Goal: Task Accomplishment & Management: Use online tool/utility

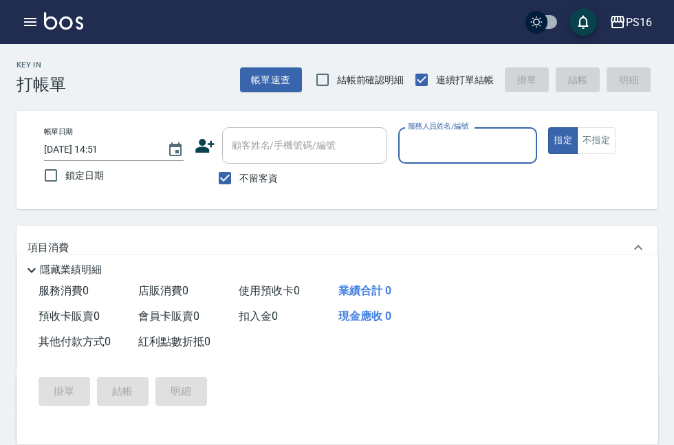
click at [674, 3] on div "PS16 登出" at bounding box center [337, 22] width 674 height 44
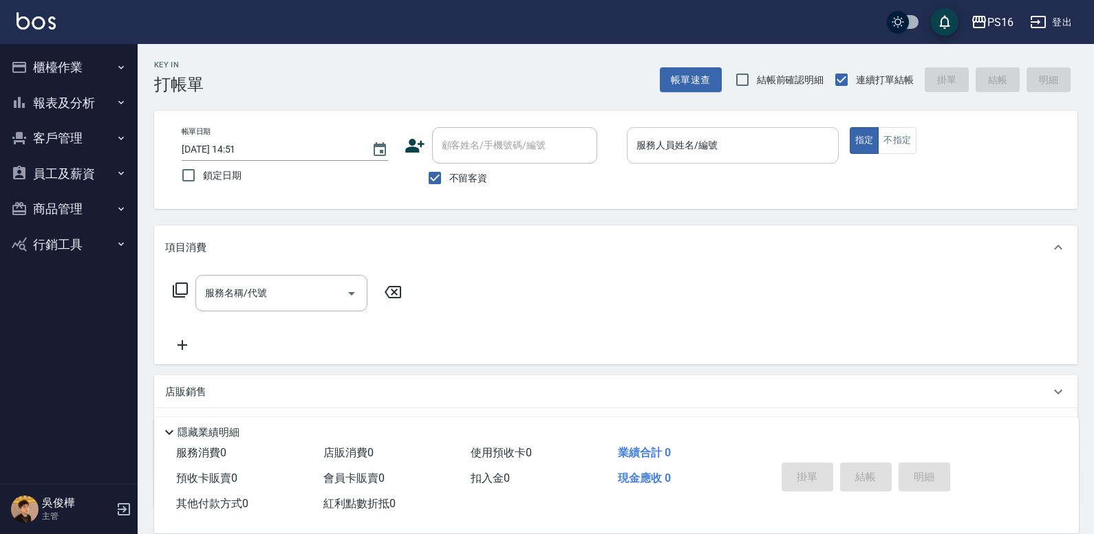
click at [680, 146] on input "服務人員姓名/編號" at bounding box center [732, 145] width 199 height 24
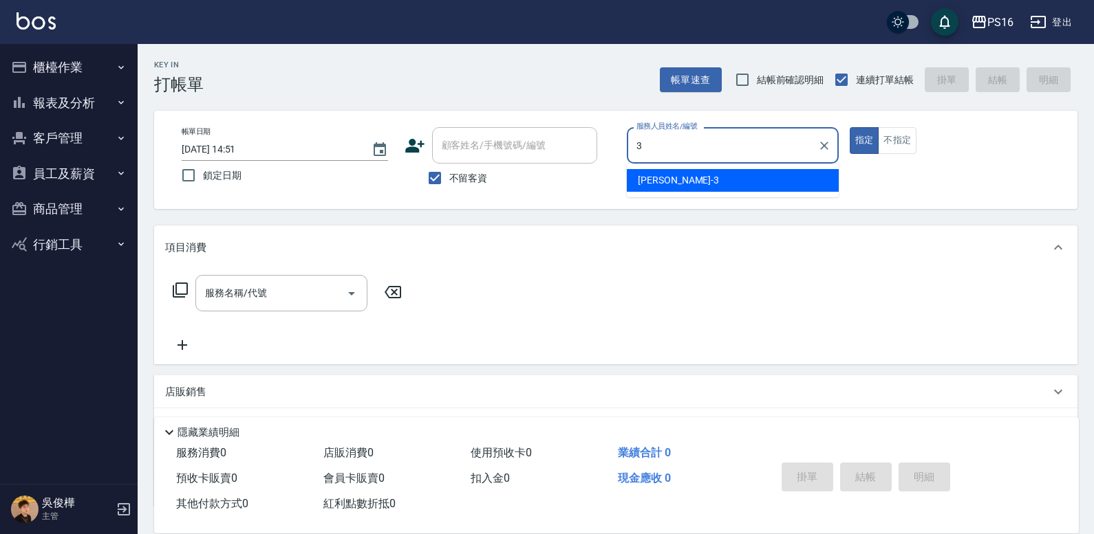
type input "[PERSON_NAME]-3"
type button "true"
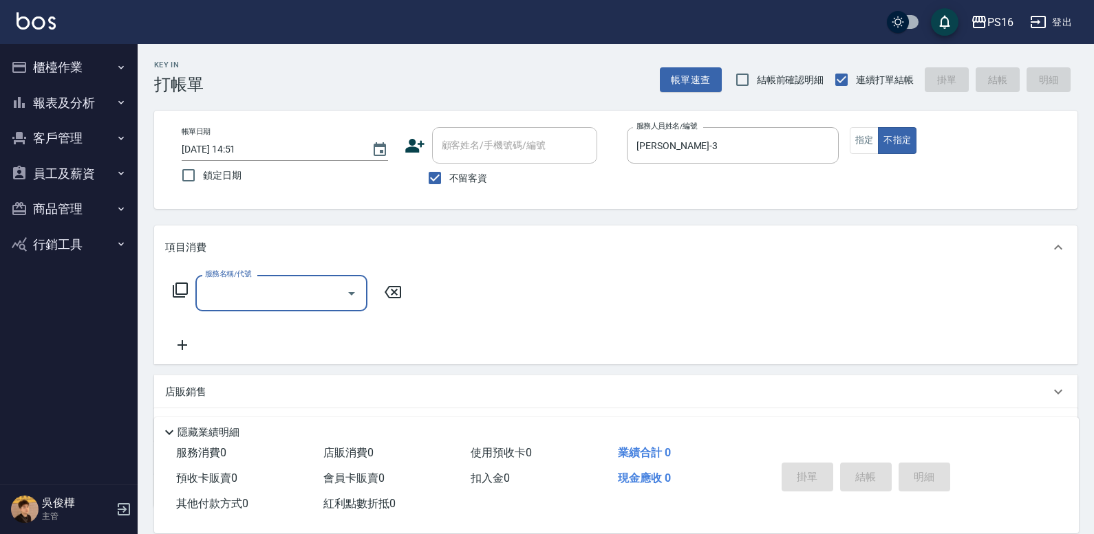
type input "0"
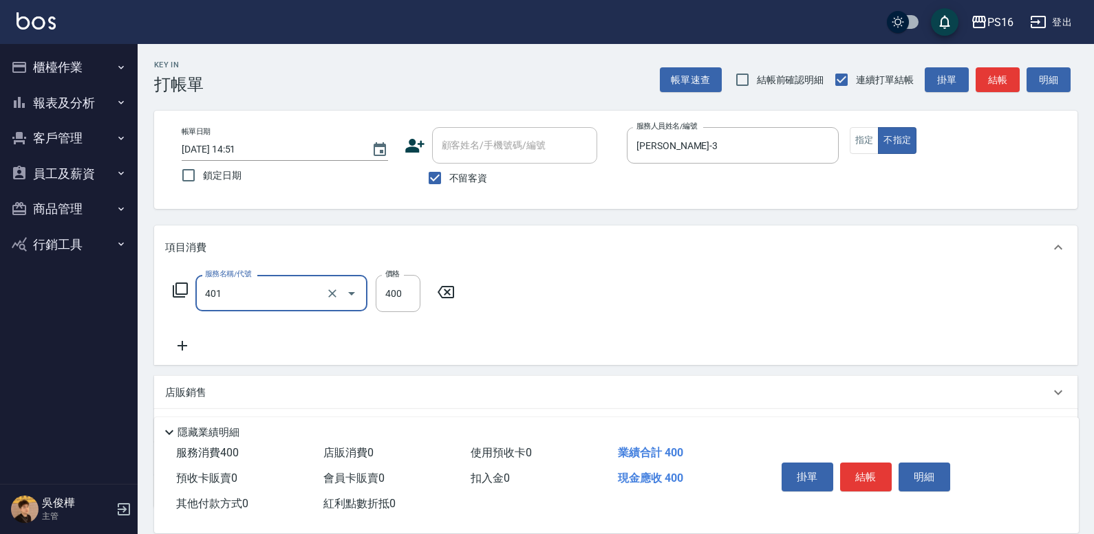
type input "剪髮(401)"
type input "200"
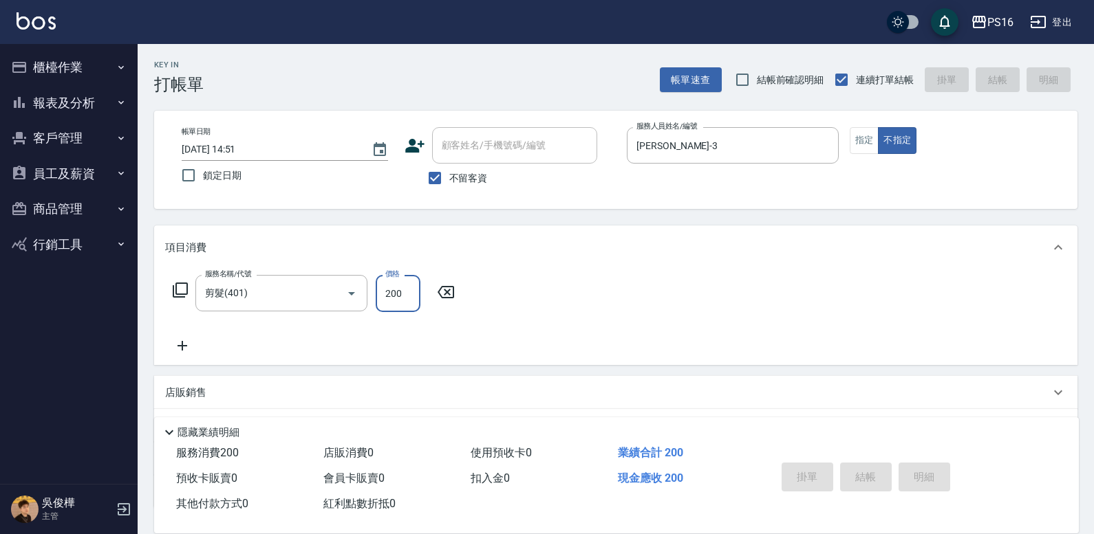
type input "[DATE] 14:57"
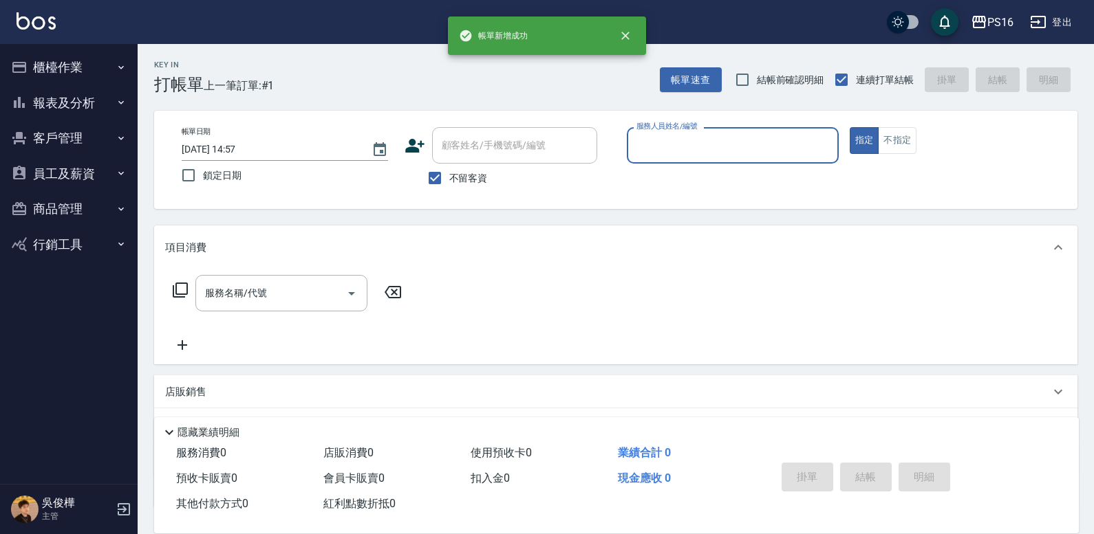
type input "+"
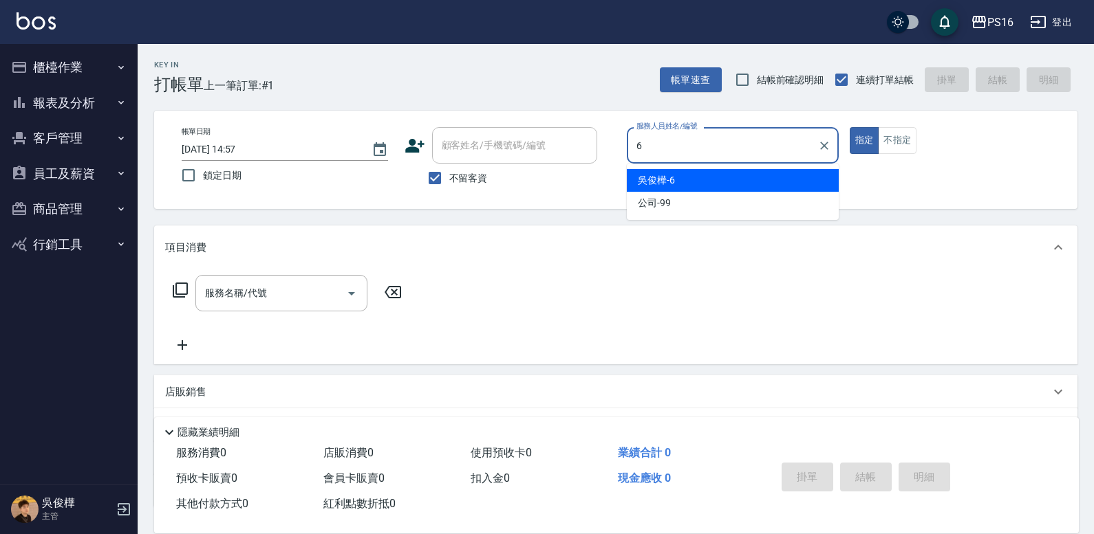
type input "[PERSON_NAME]-6"
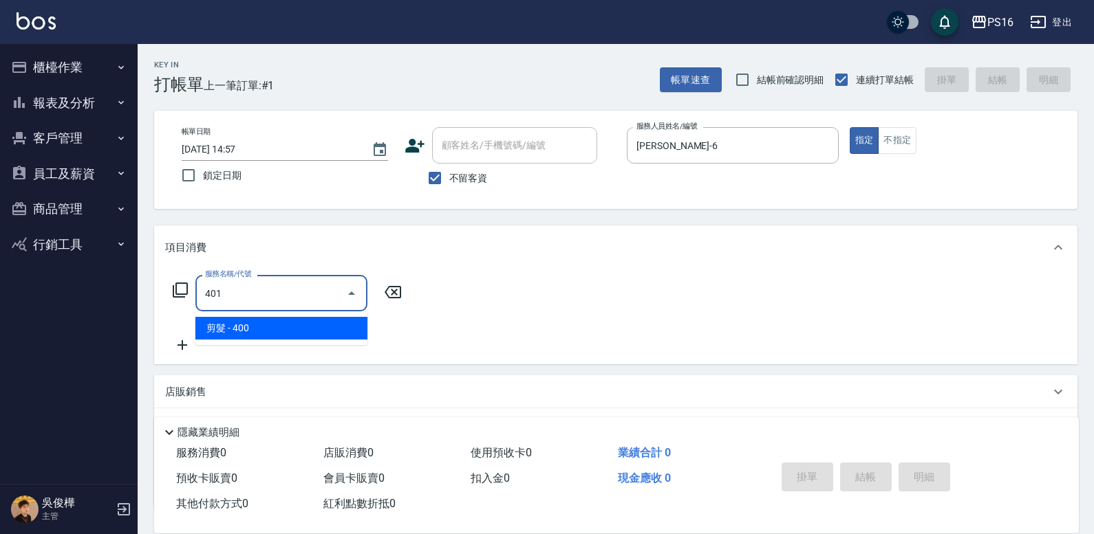
type input "剪髮(401)"
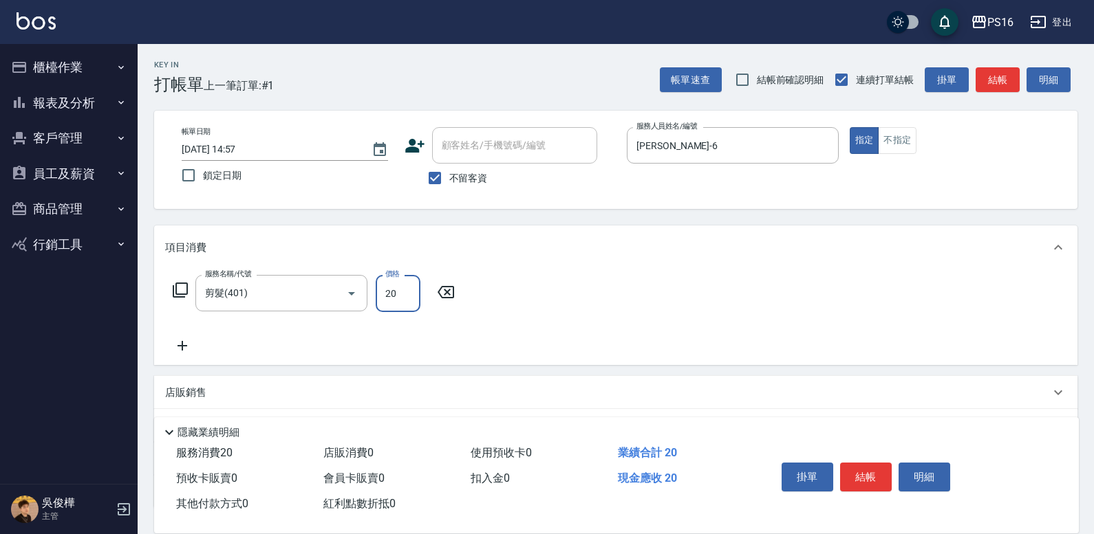
type input "200"
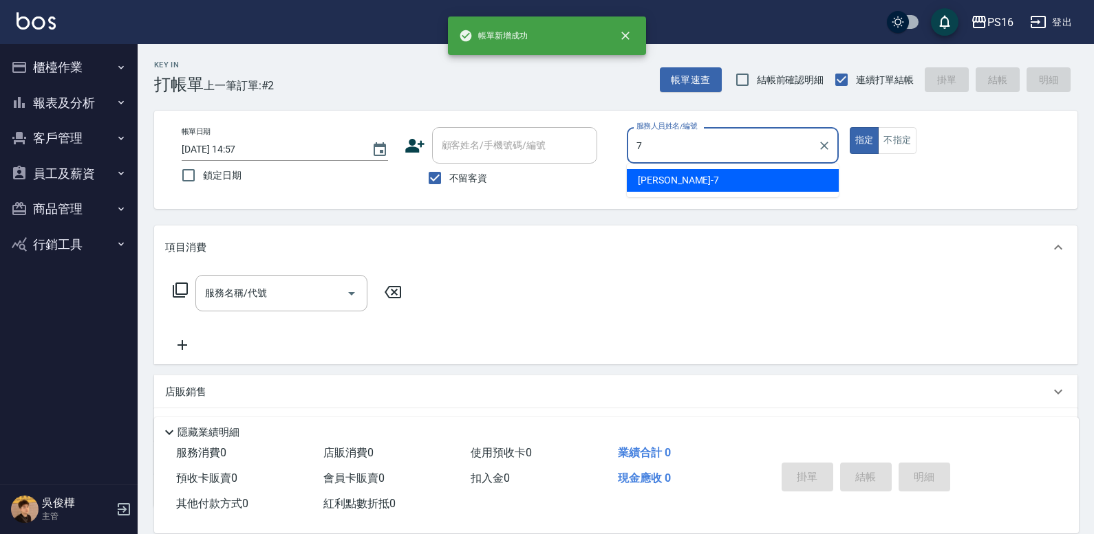
type input "[PERSON_NAME]-7"
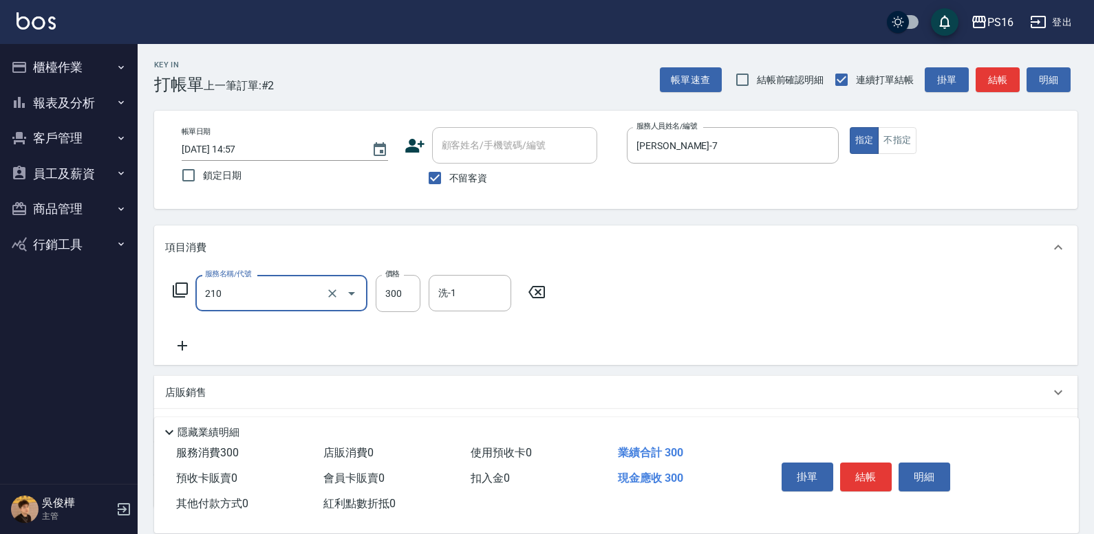
type input "[PERSON_NAME]洗髮精(210)"
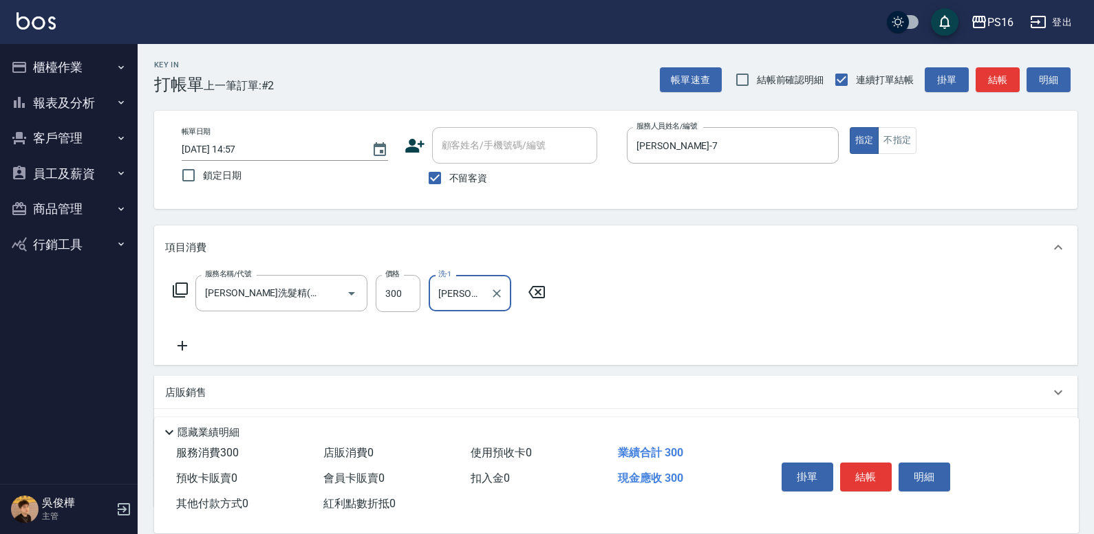
type input "[PERSON_NAME]-21"
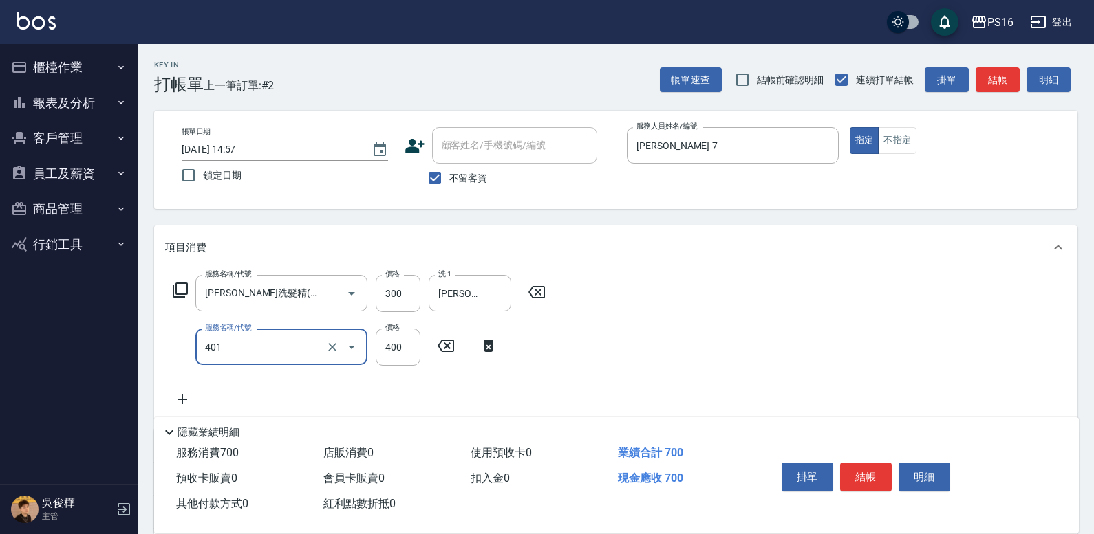
type input "剪髮(401)"
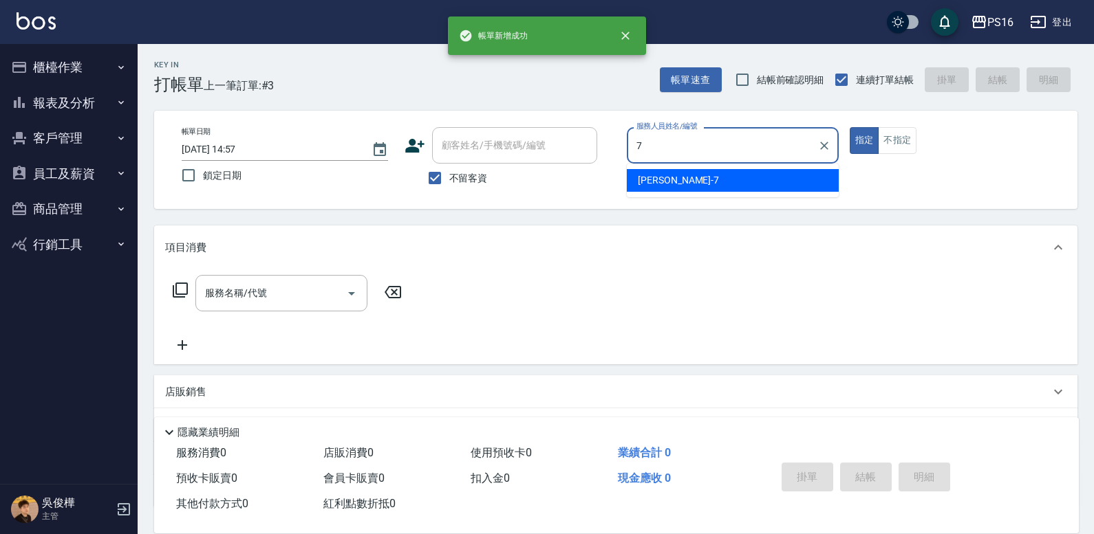
type input "[PERSON_NAME]-7"
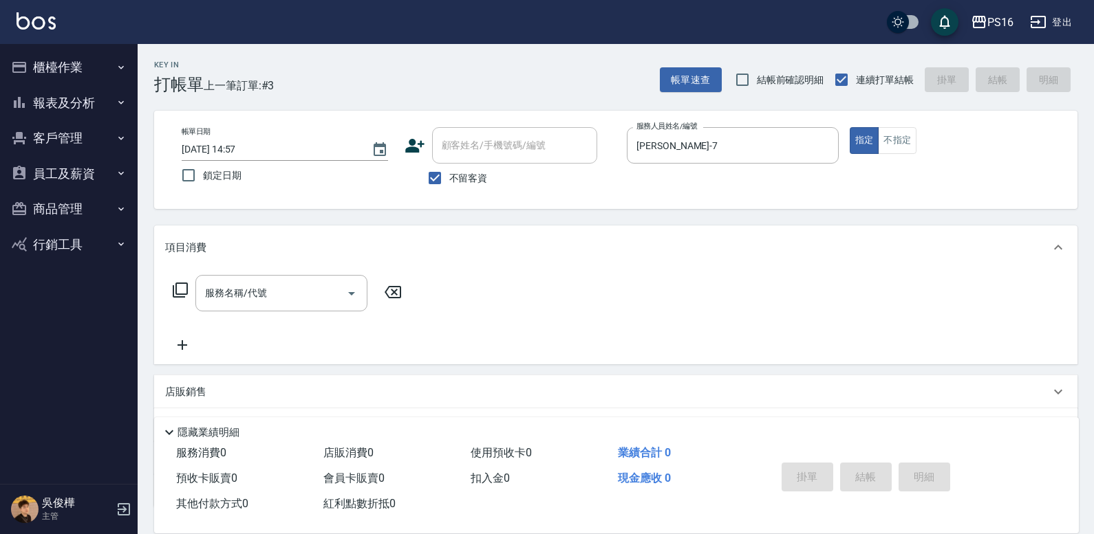
click at [680, 147] on div "指定 不指定" at bounding box center [955, 140] width 212 height 27
click at [680, 146] on button "不指定" at bounding box center [897, 140] width 39 height 27
click at [288, 307] on div "服務名稱/代號" at bounding box center [281, 293] width 172 height 36
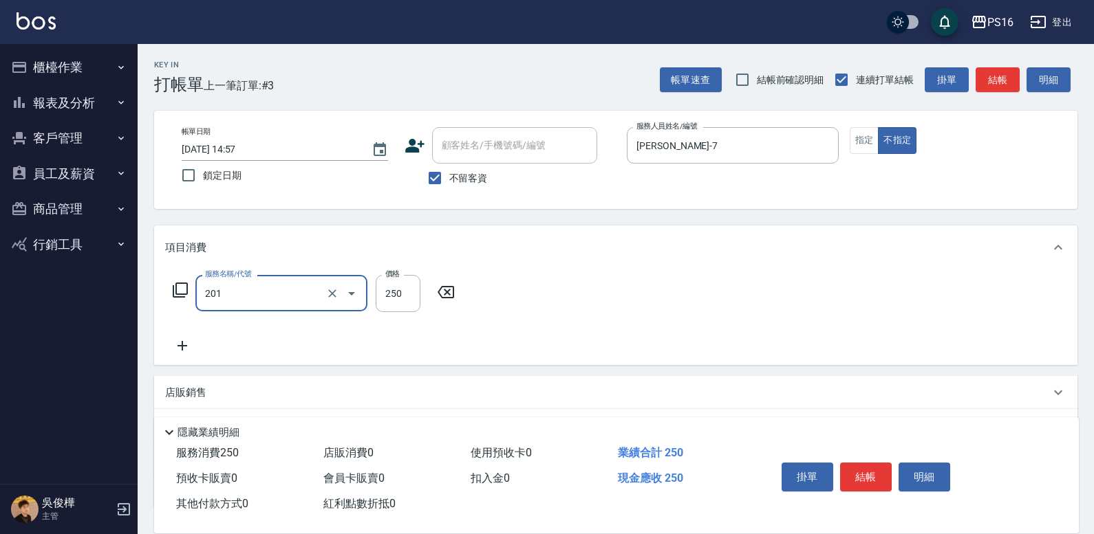
type input "洗髮(201)"
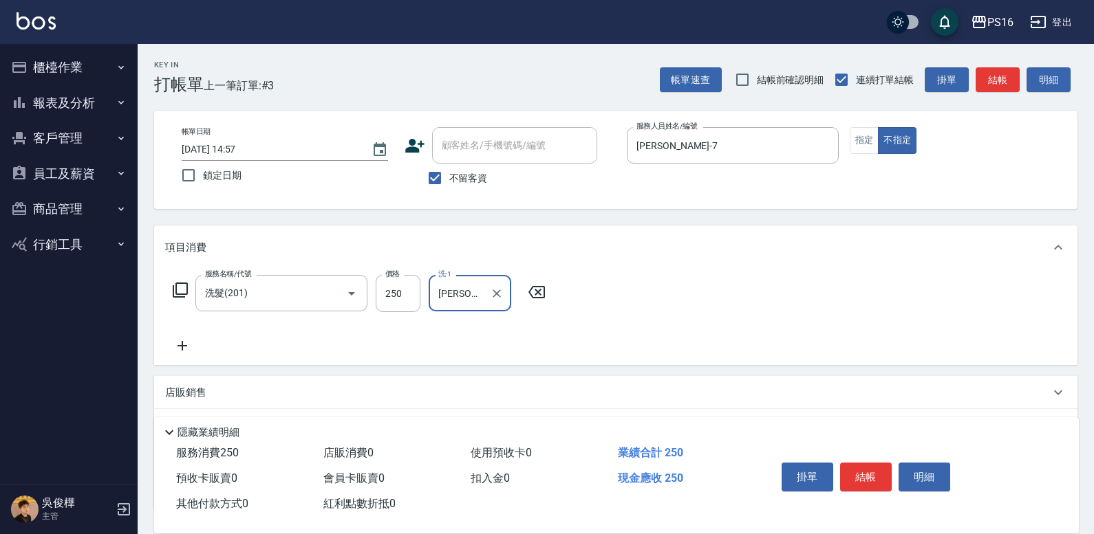
type input "[PERSON_NAME]-21"
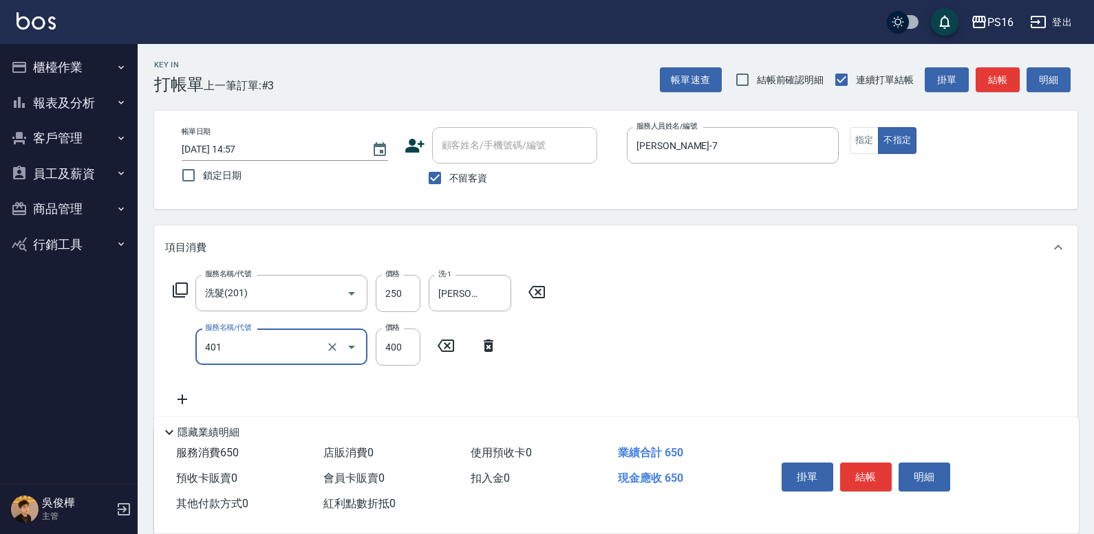
type input "剪髮(401)"
type input "200"
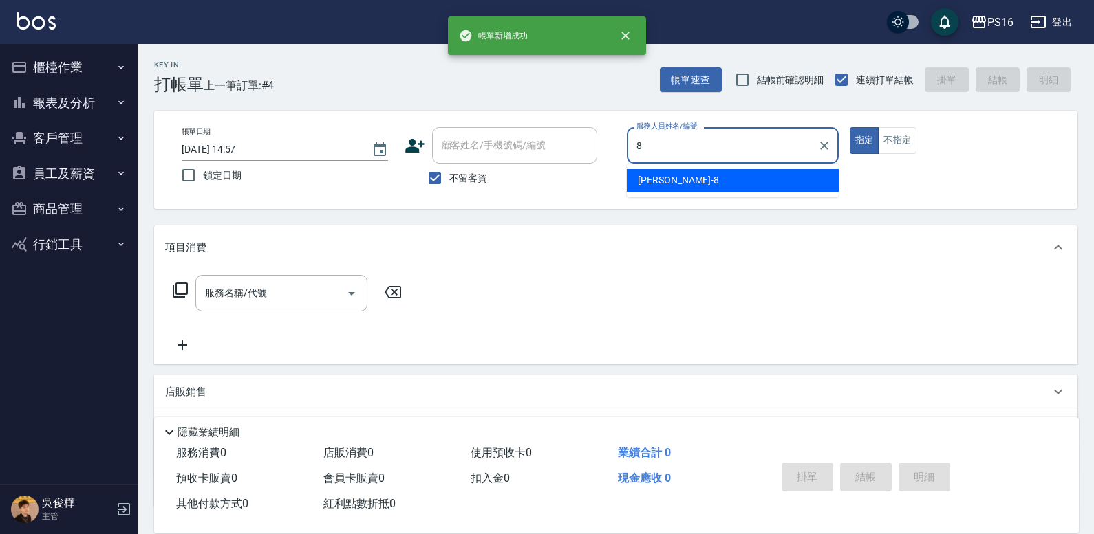
type input "[PERSON_NAME]-8"
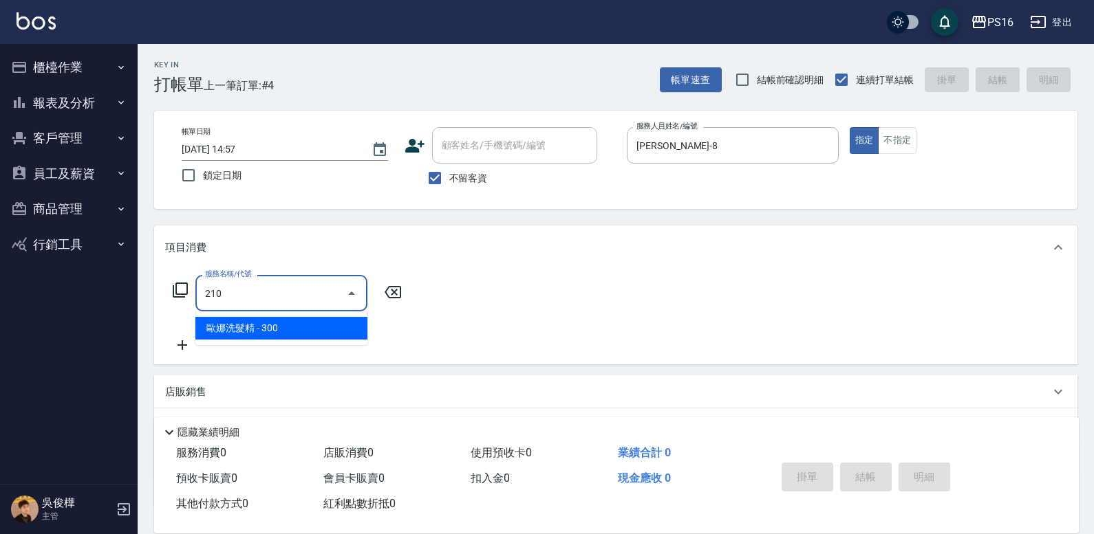
type input "[PERSON_NAME]洗髮精(210)"
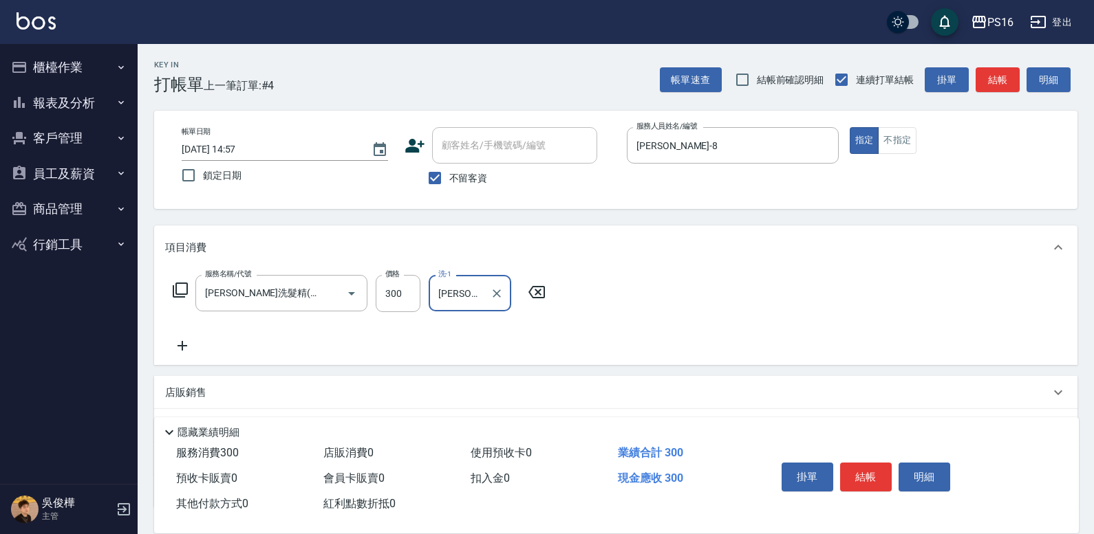
type input "[PERSON_NAME]-28"
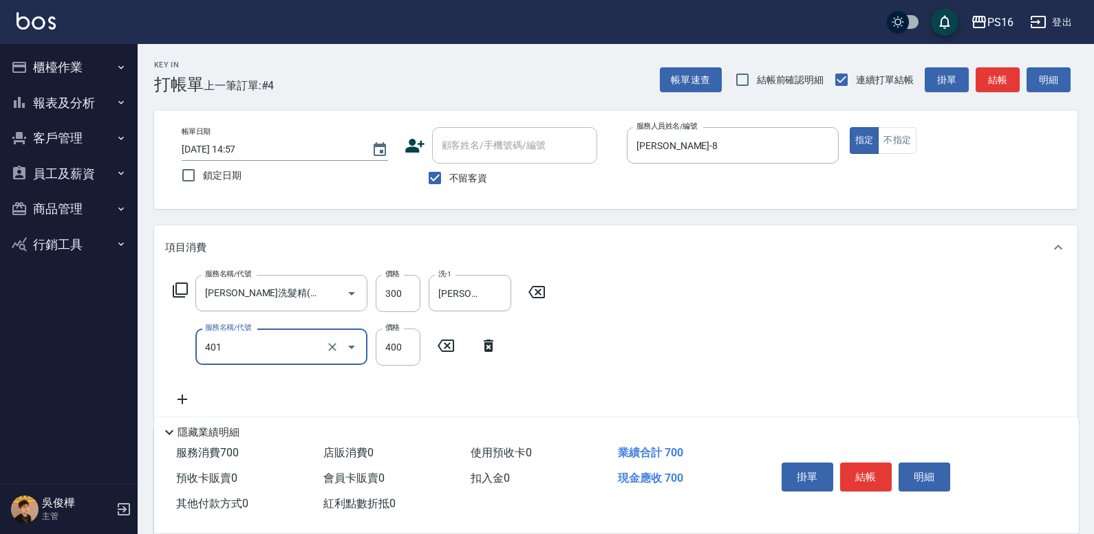
type input "剪髮(401)"
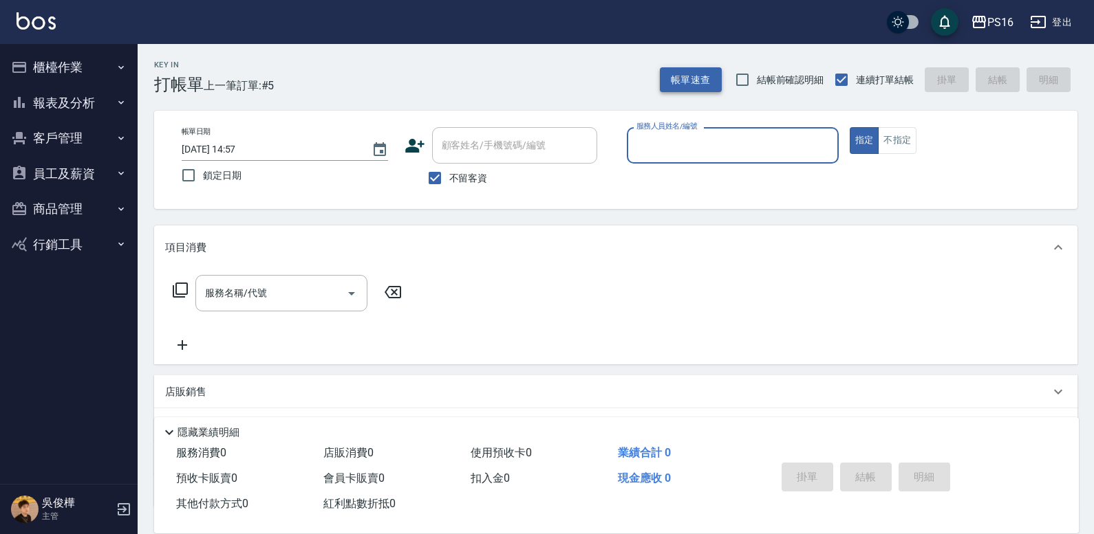
click at [680, 87] on button "帳單速查" at bounding box center [691, 79] width 62 height 25
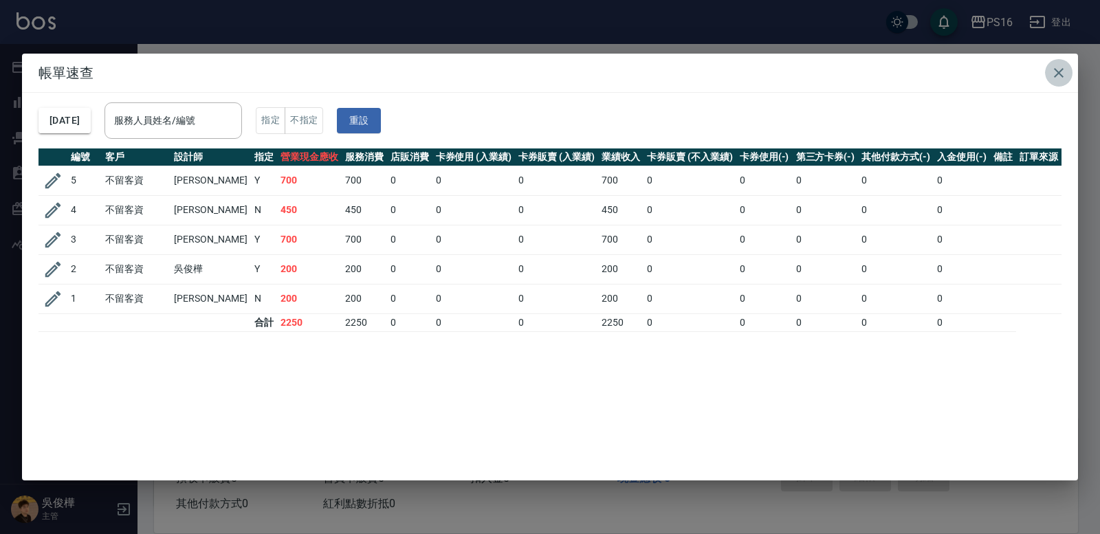
click at [680, 71] on button "button" at bounding box center [1059, 73] width 28 height 28
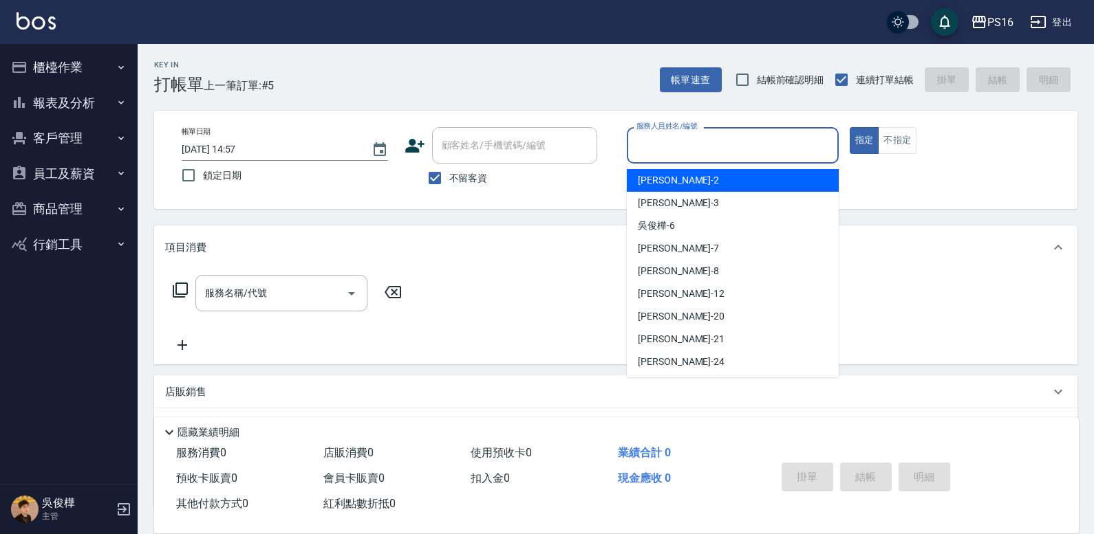
click at [662, 135] on input "服務人員姓名/編號" at bounding box center [732, 145] width 199 height 24
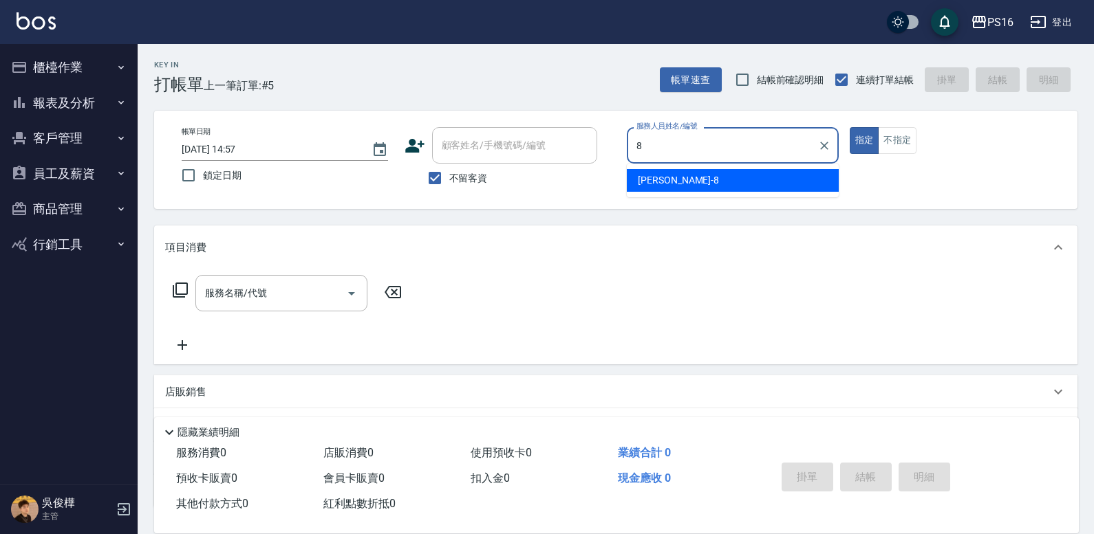
type input "[PERSON_NAME]-8"
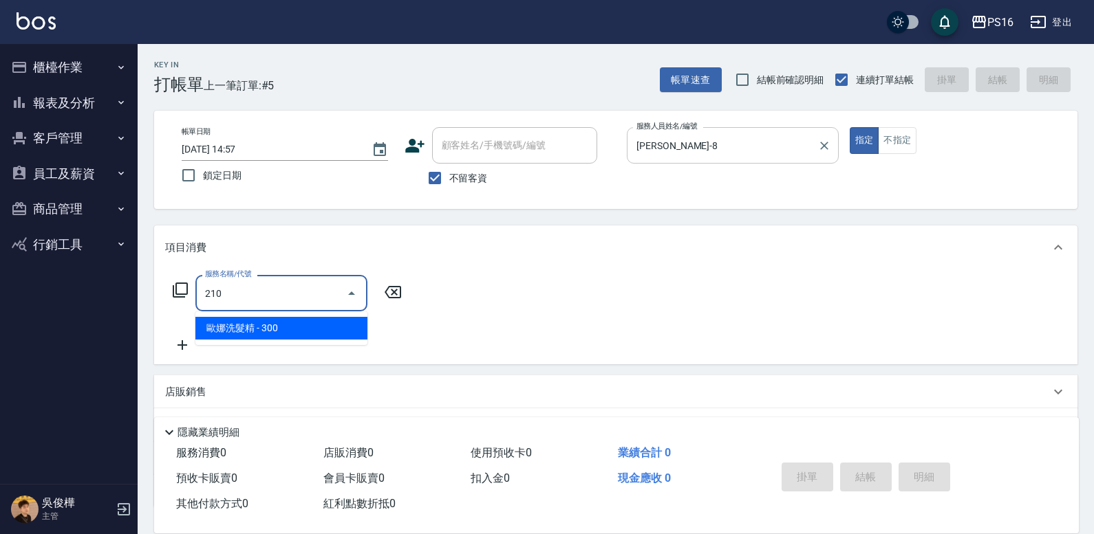
type input "[PERSON_NAME]洗髮精(210)"
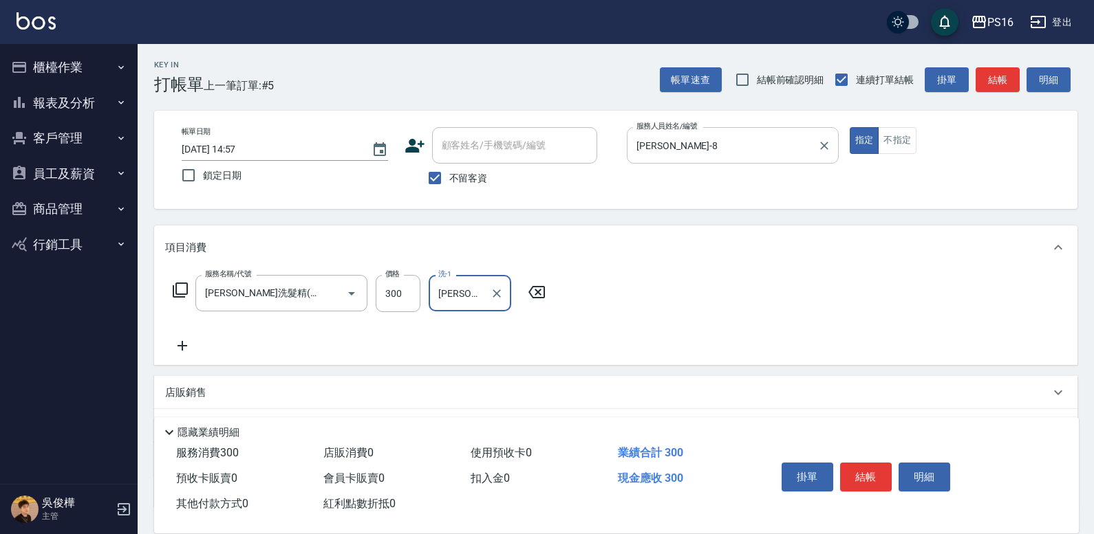
type input "[PERSON_NAME]-21"
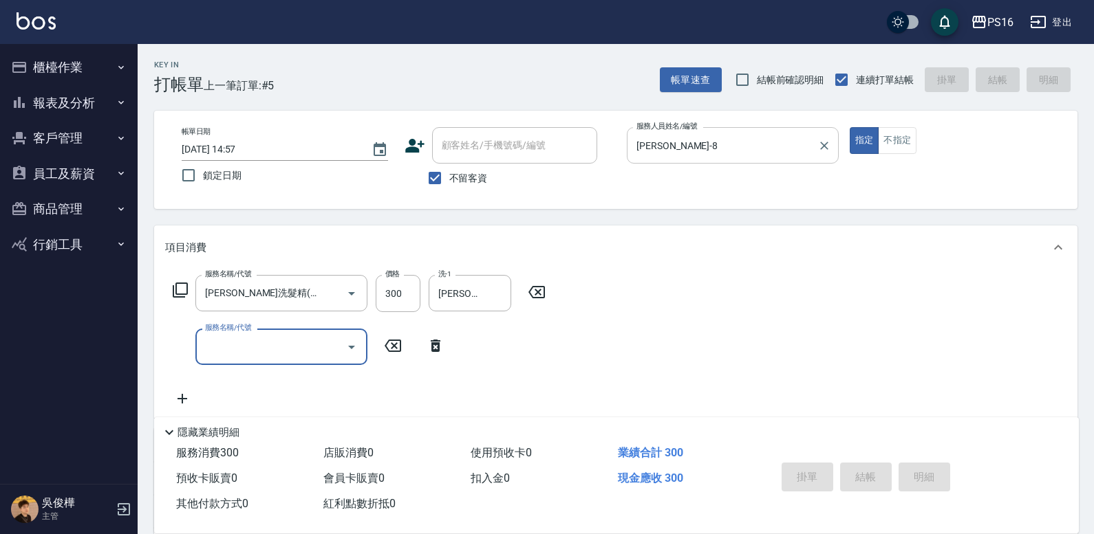
type input "[DATE] 15:01"
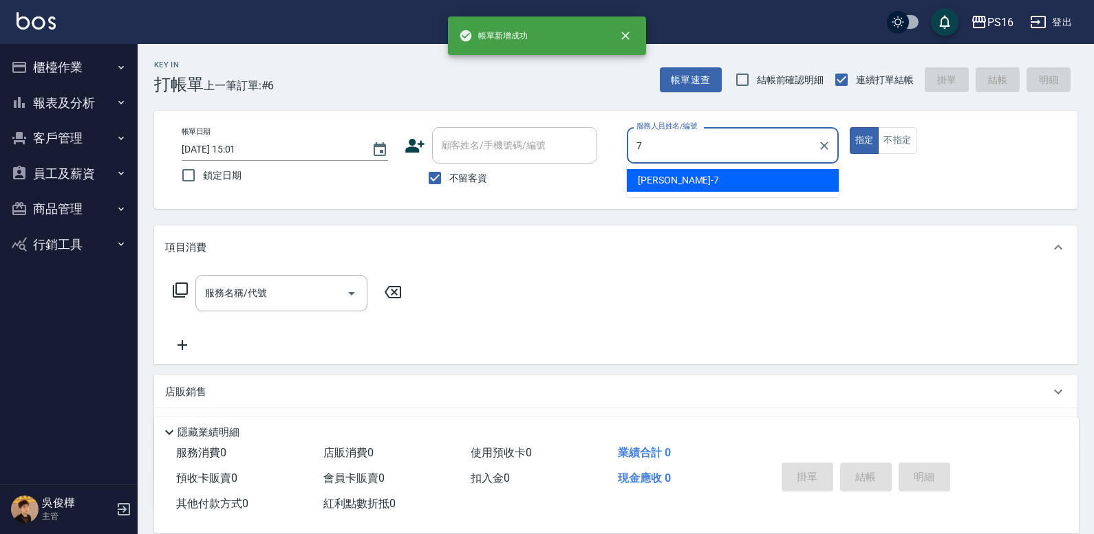
type input "[PERSON_NAME]-7"
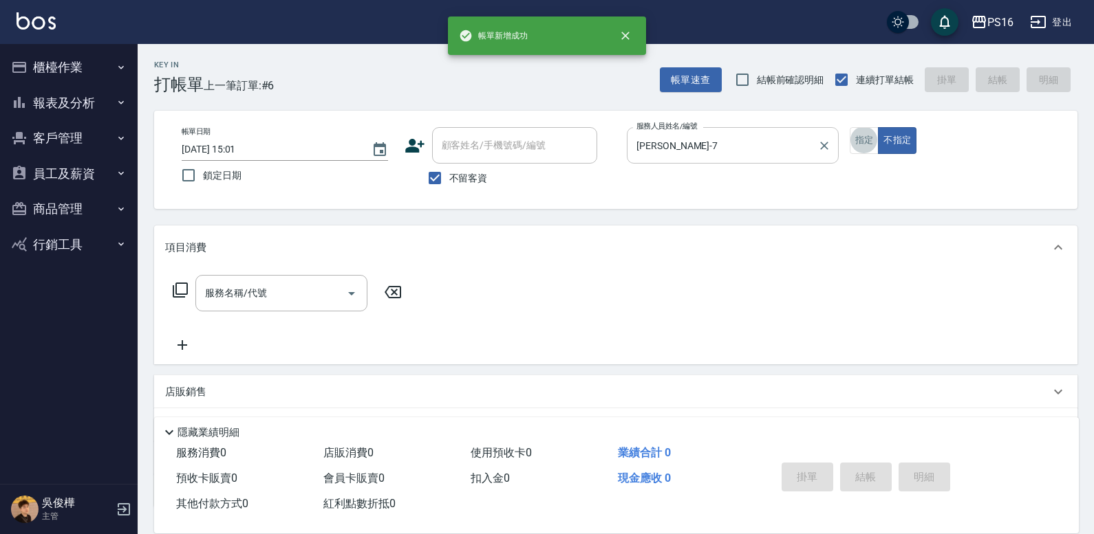
scroll to position [28, 0]
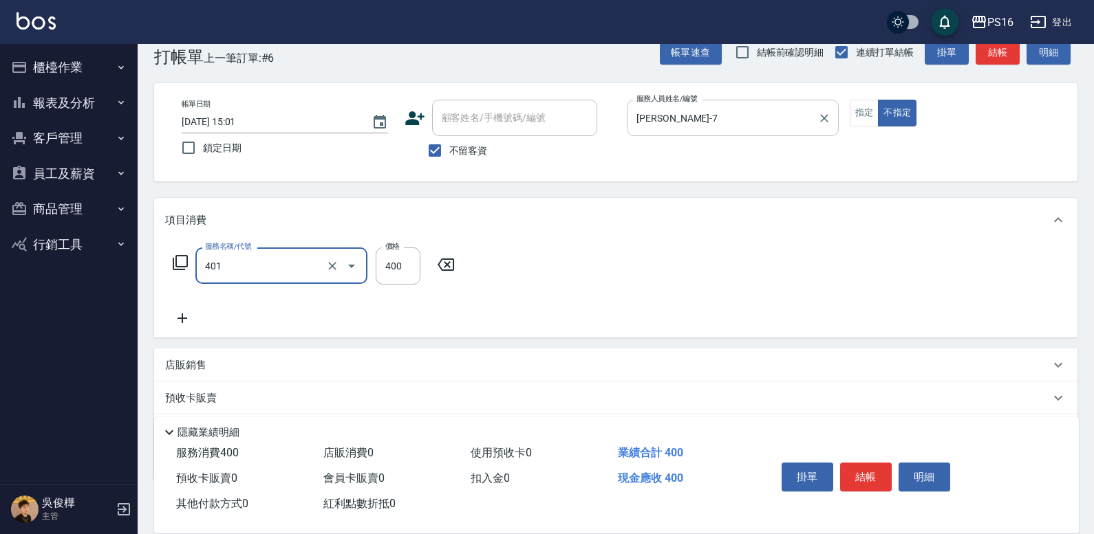
type input "剪髮(401)"
type input "200"
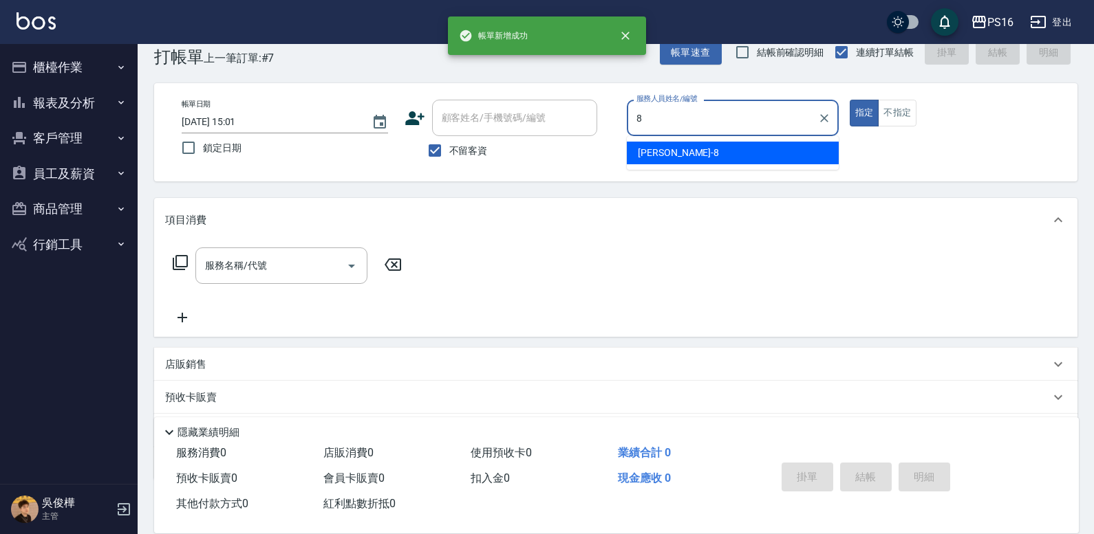
type input "[PERSON_NAME]-8"
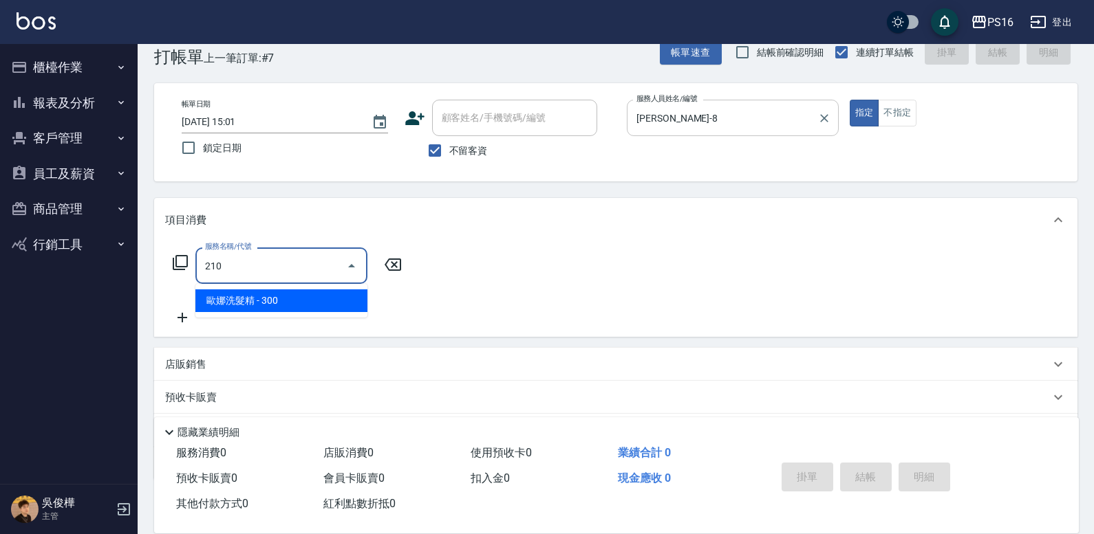
type input "[PERSON_NAME]洗髮精(210)"
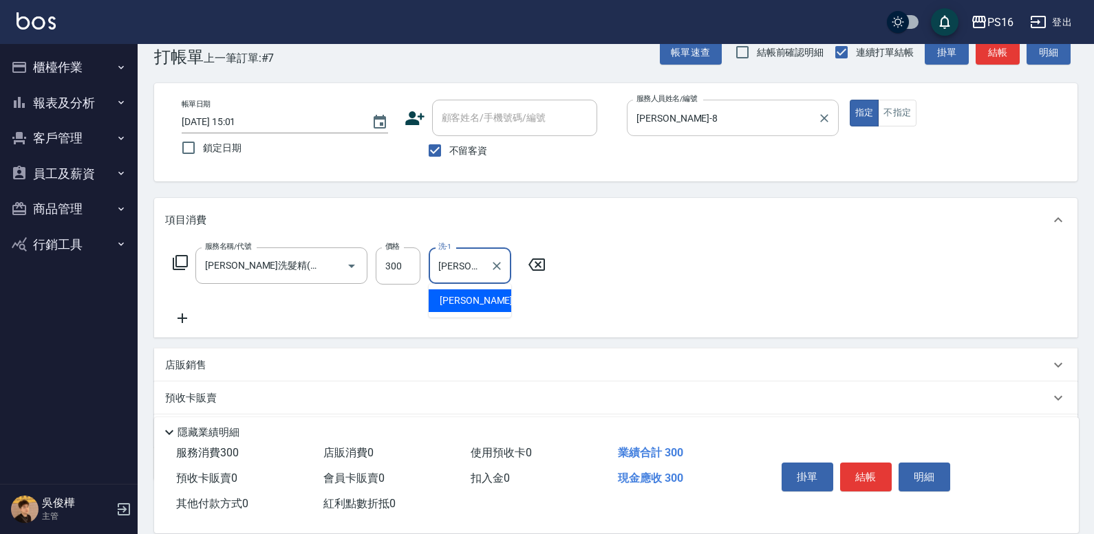
type input "[PERSON_NAME]-28"
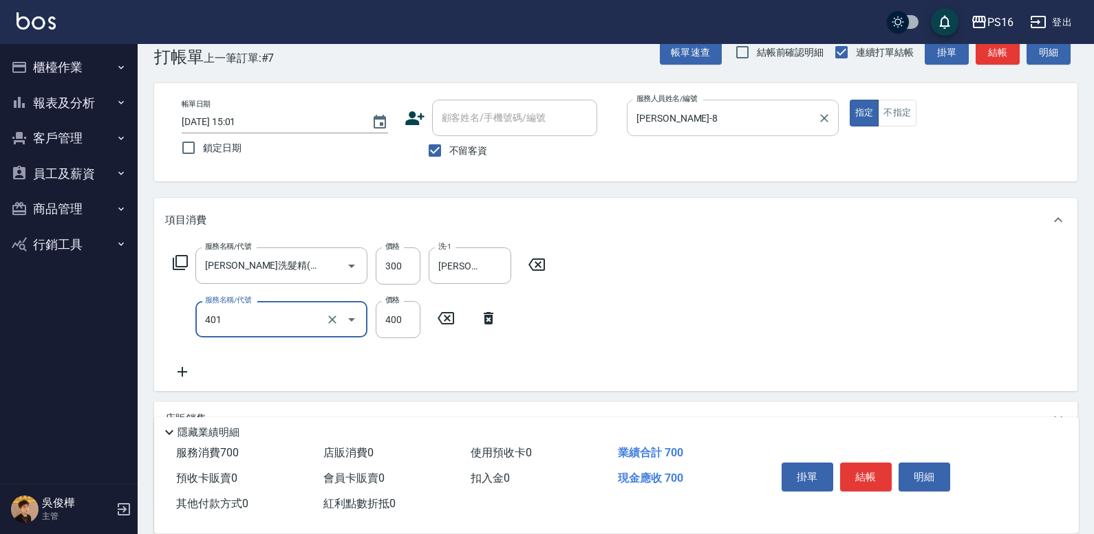
type input "剪髮(401)"
type input "250"
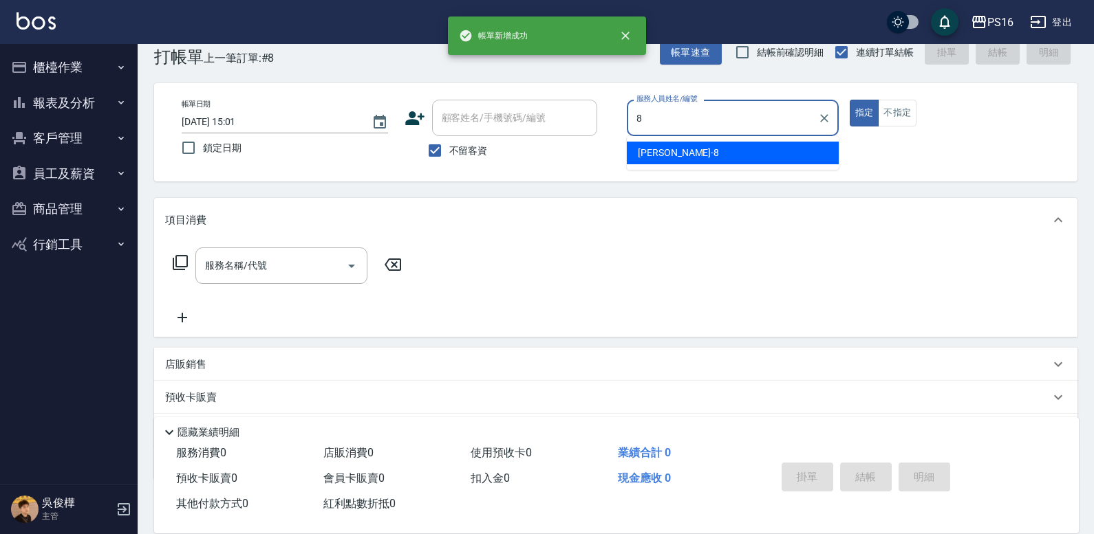
type input "[PERSON_NAME]-8"
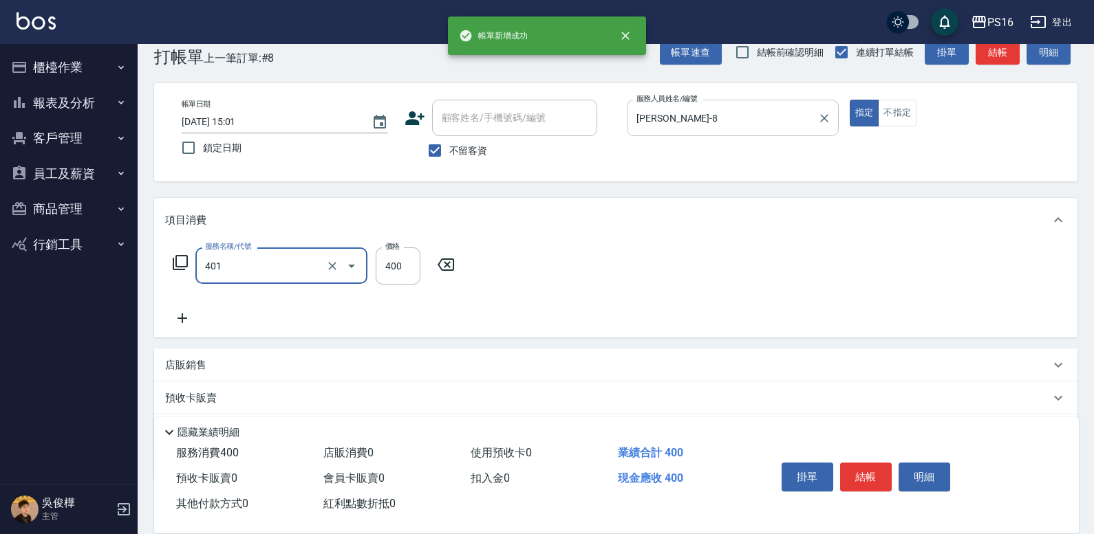
type input "剪髮(401)"
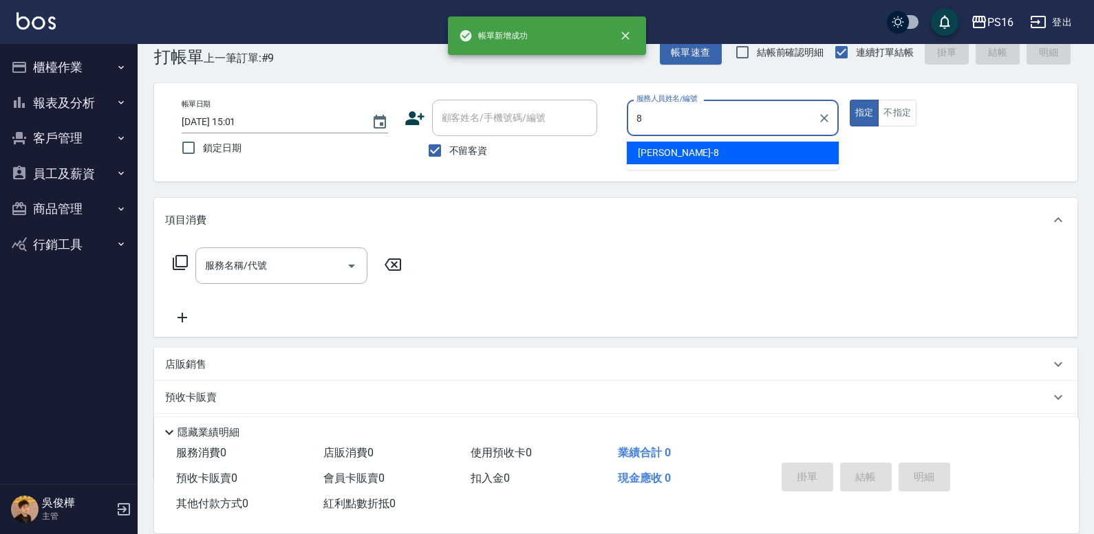
type input "[PERSON_NAME]-8"
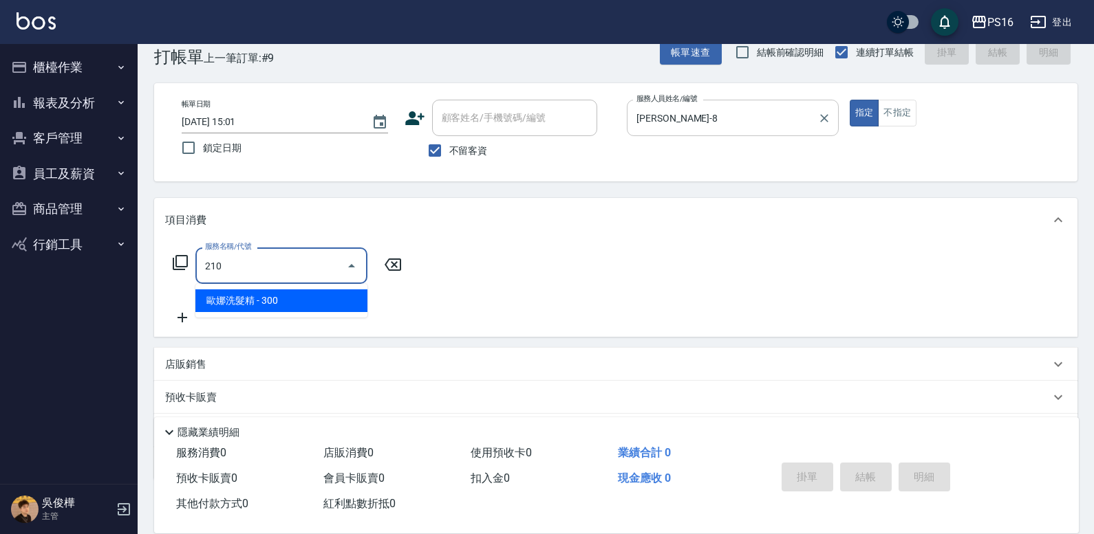
type input "[PERSON_NAME]洗髮精(210)"
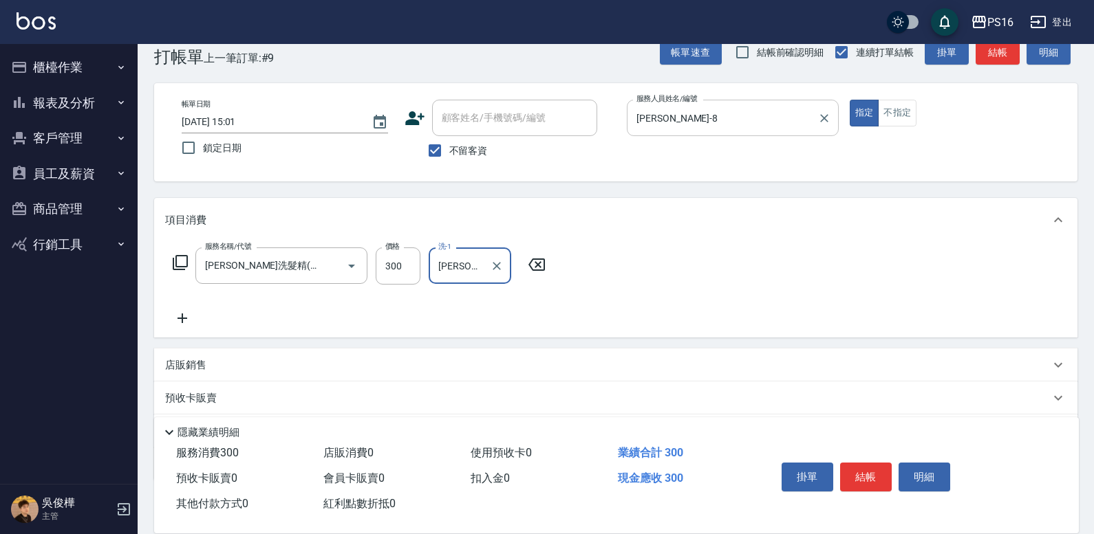
type input "[PERSON_NAME]-28"
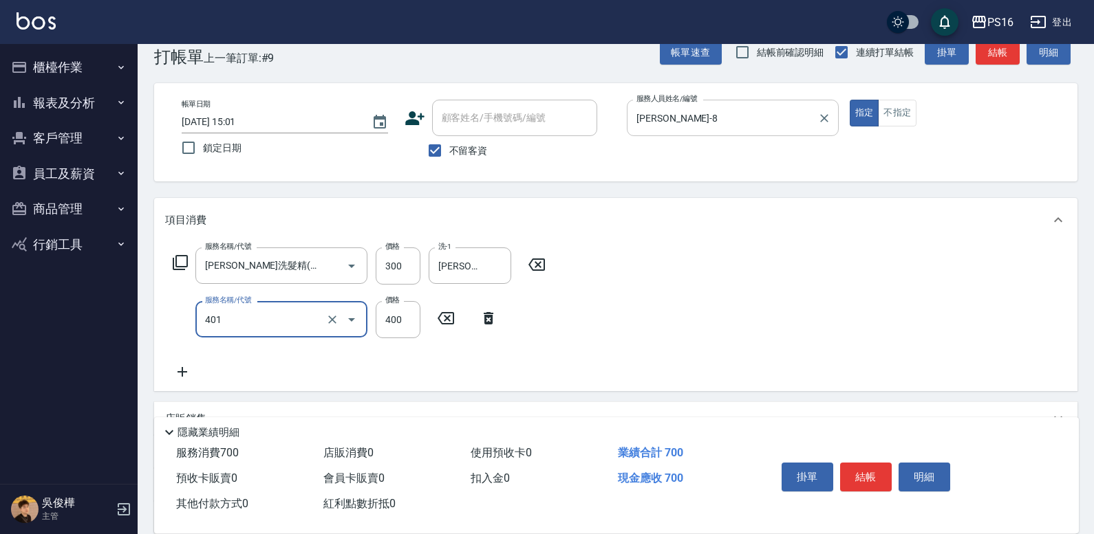
type input "剪髮(401)"
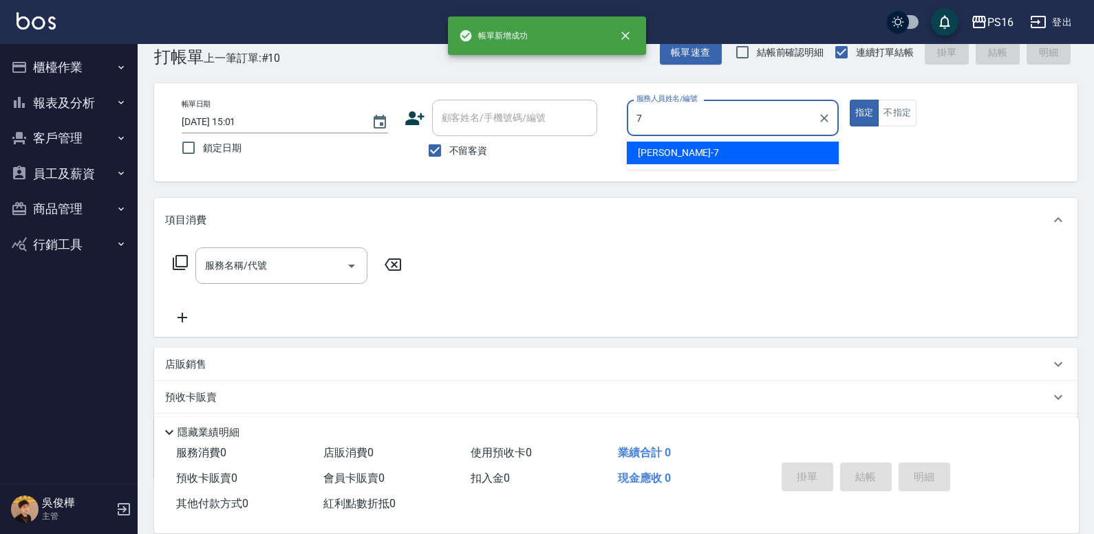
type input "[PERSON_NAME]-7"
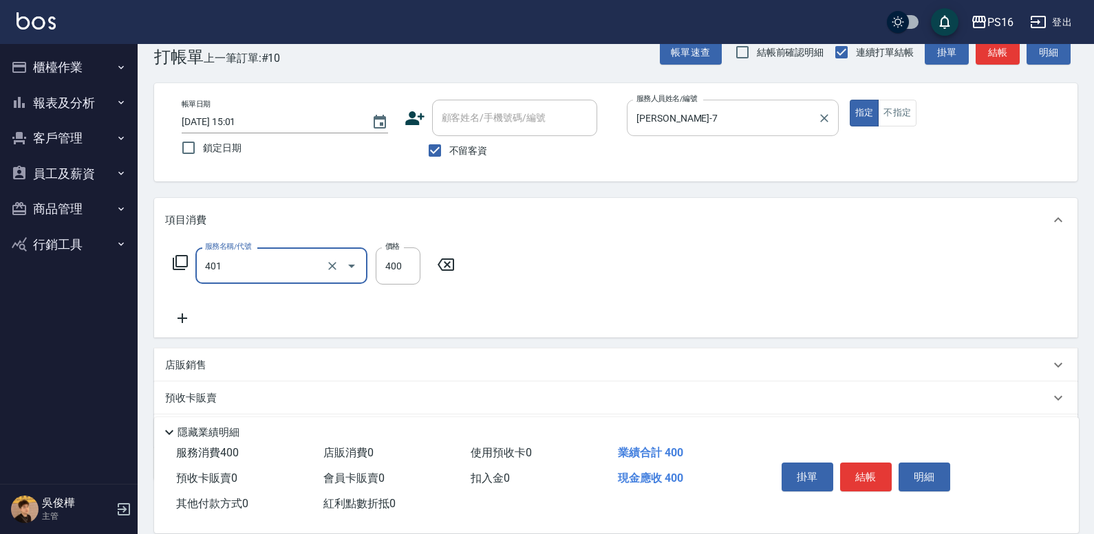
type input "剪髮(401)"
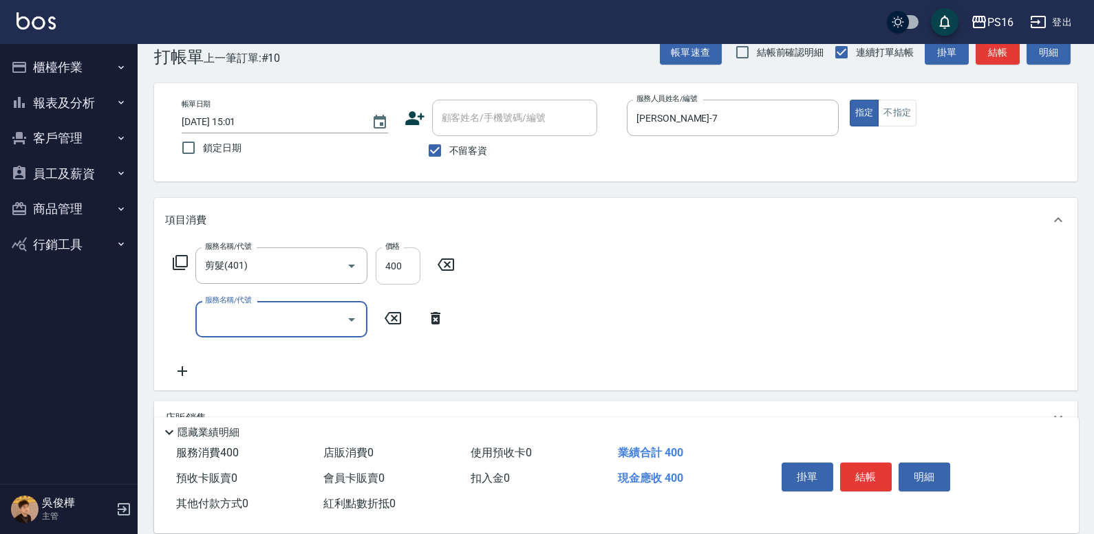
click at [407, 276] on input "400" at bounding box center [398, 266] width 45 height 37
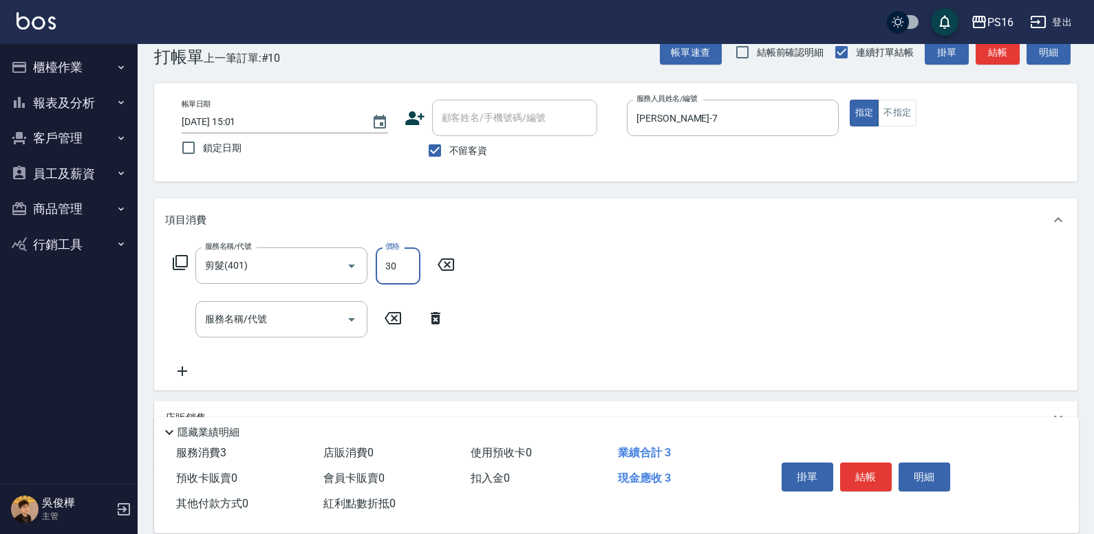
type input "300"
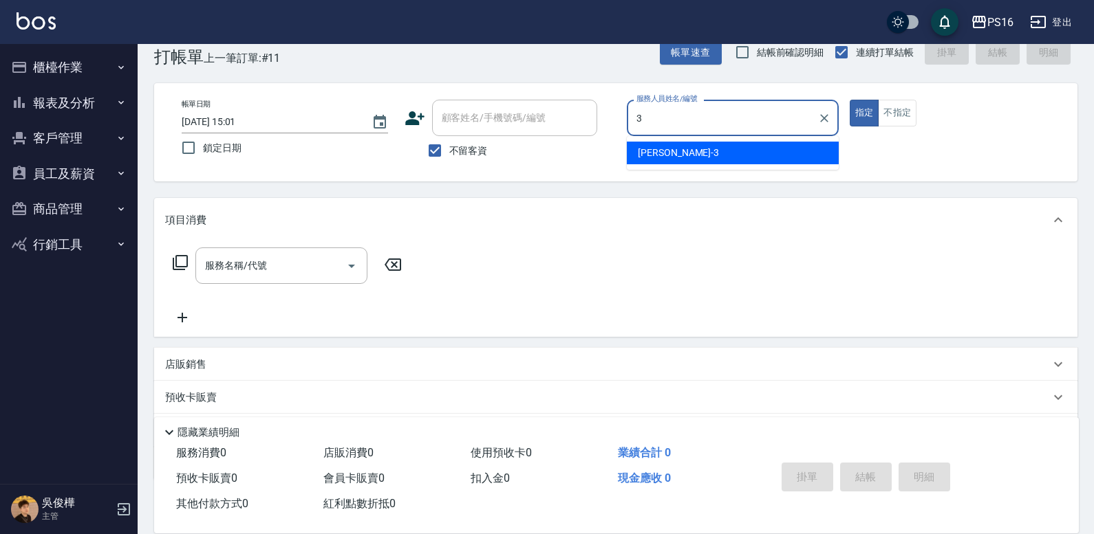
type input "[PERSON_NAME]-3"
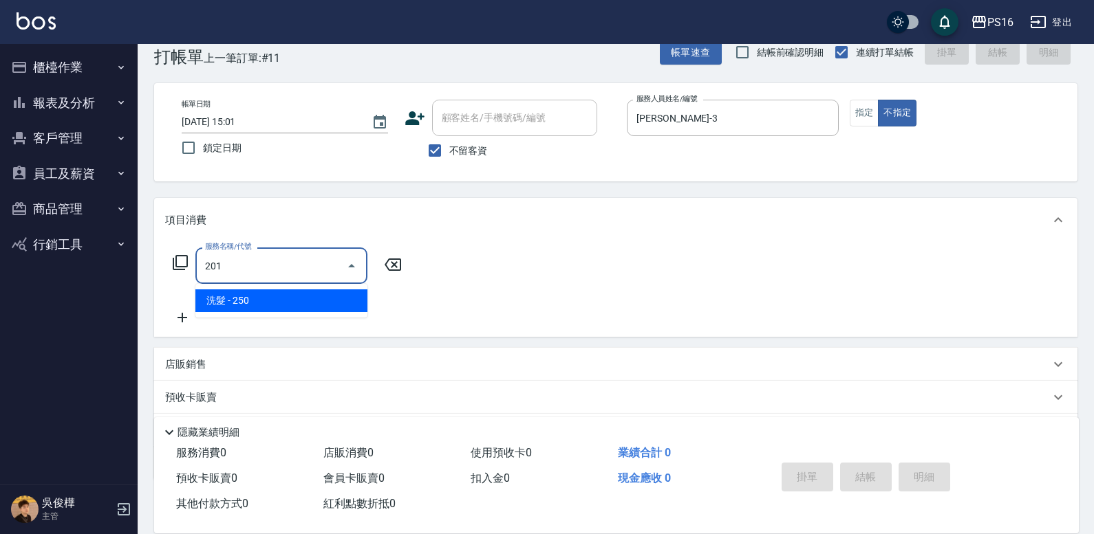
type input "洗髮(201)"
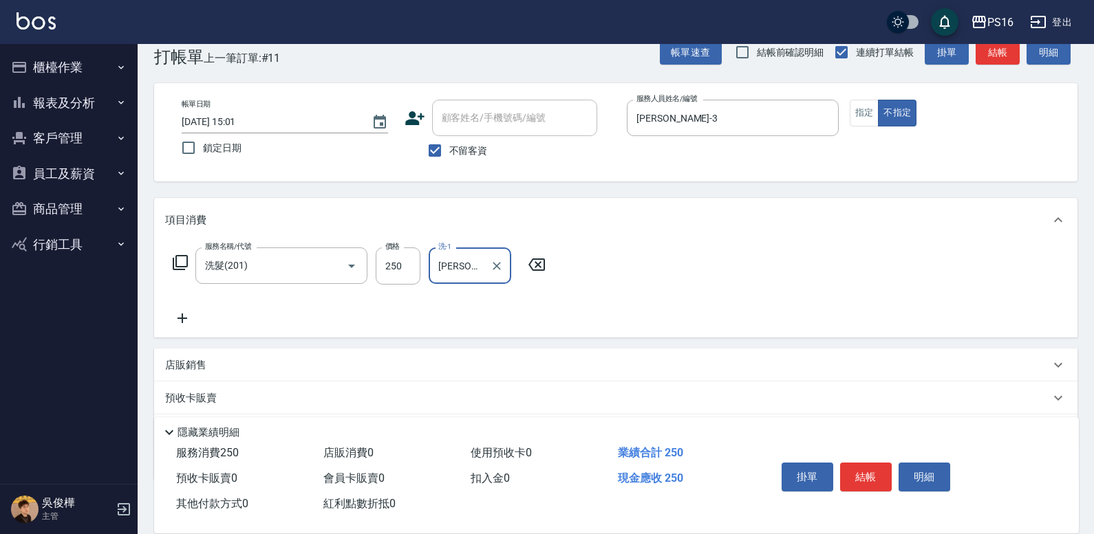
type input "[PERSON_NAME]-3"
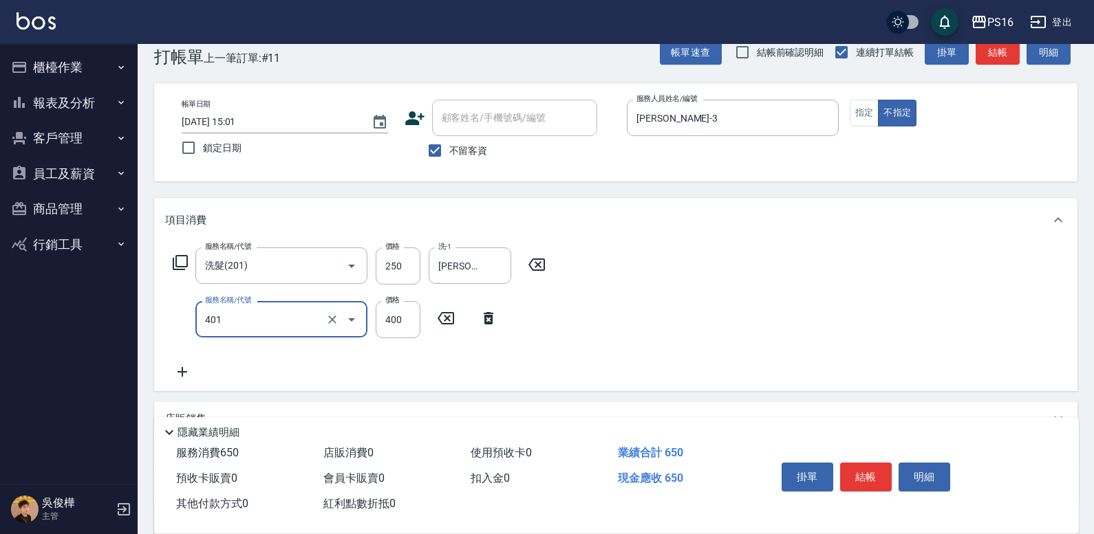
type input "剪髮(401)"
type input "200"
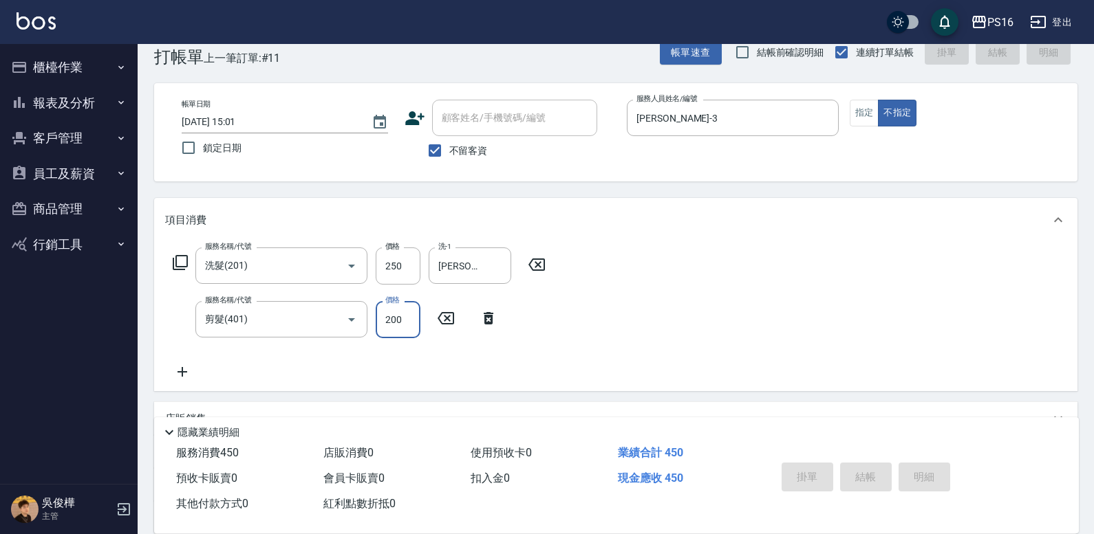
type input "[DATE] 15:02"
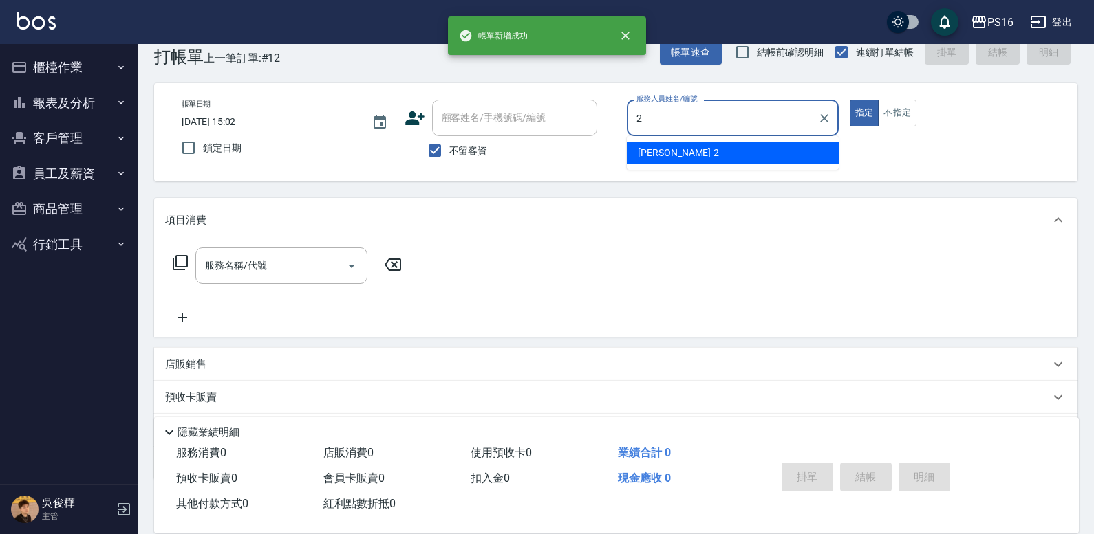
type input "[PERSON_NAME]-2"
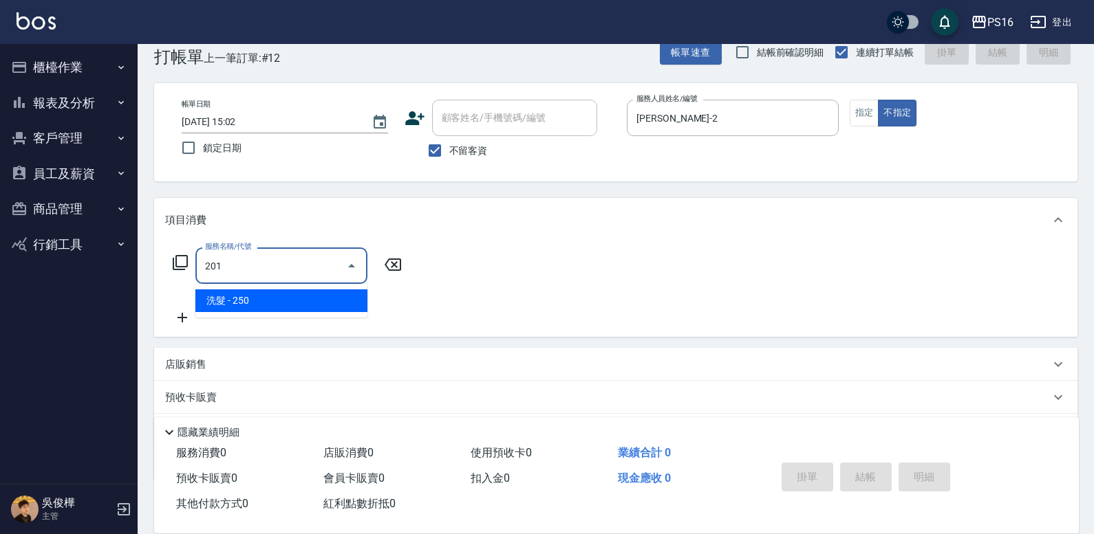
type input "洗髮(201)"
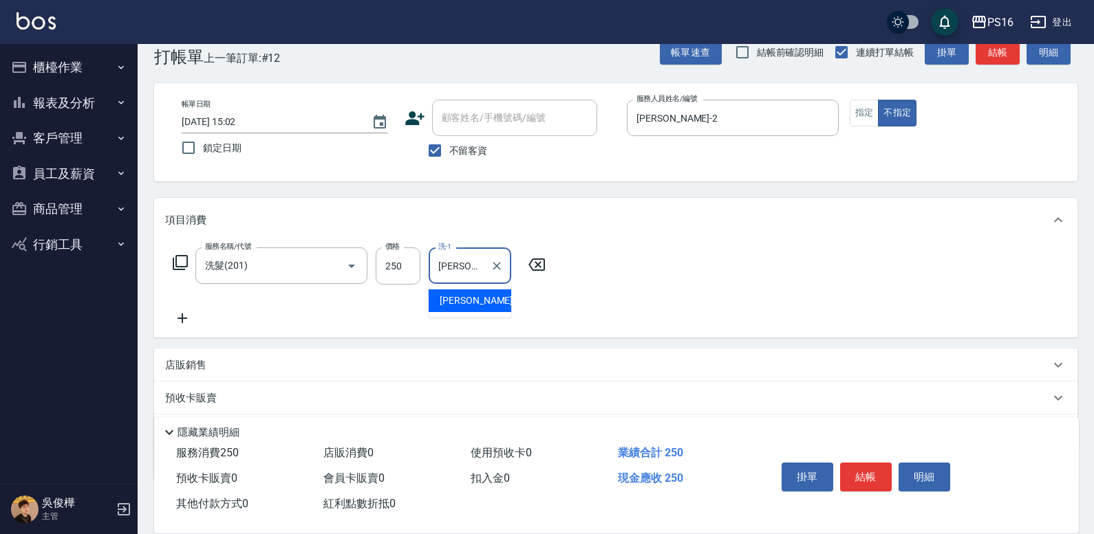
type input "[PERSON_NAME]-20"
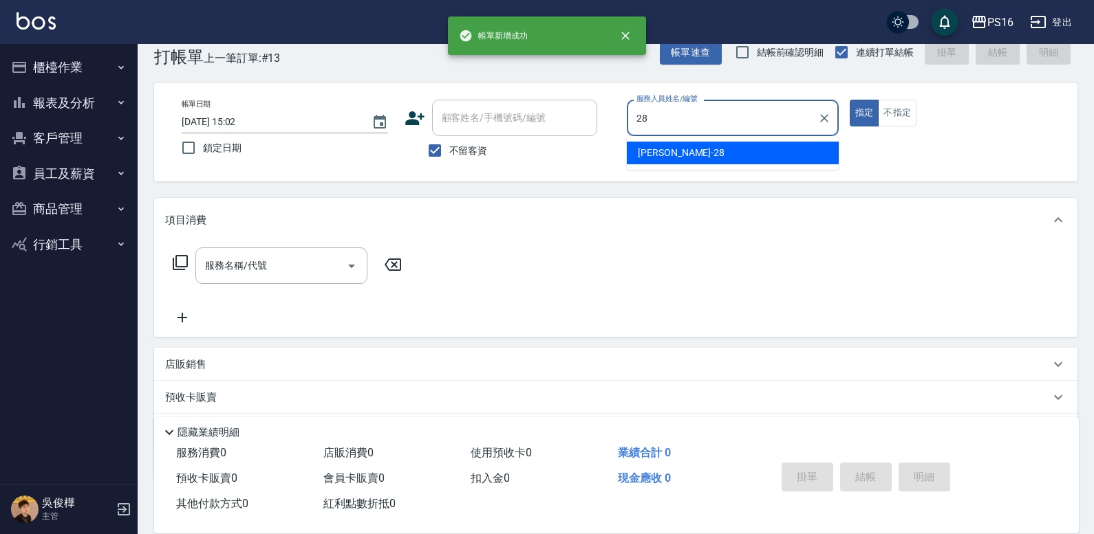
type input "[PERSON_NAME]-28"
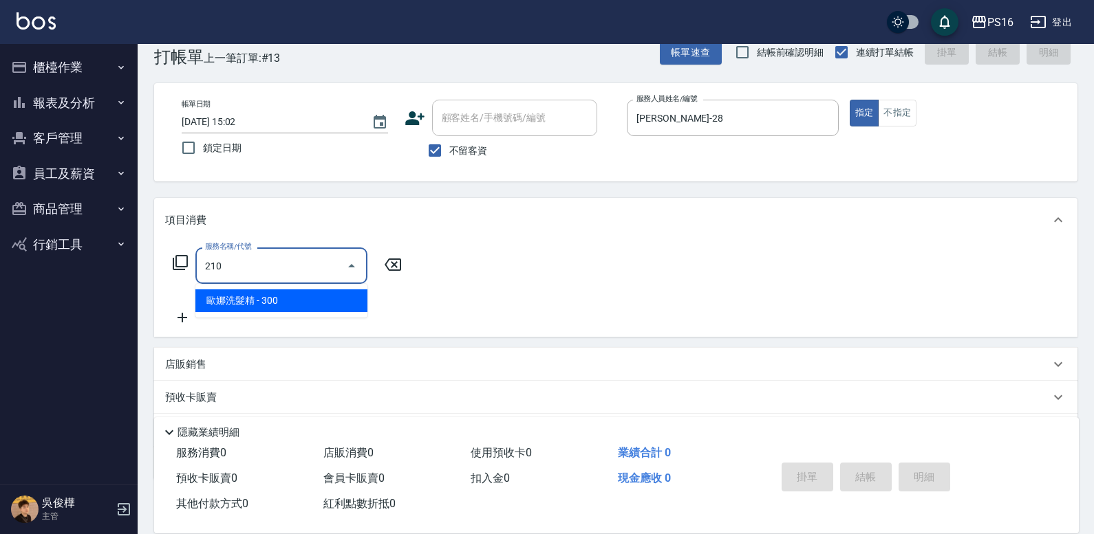
type input "[PERSON_NAME]洗髮精(210)"
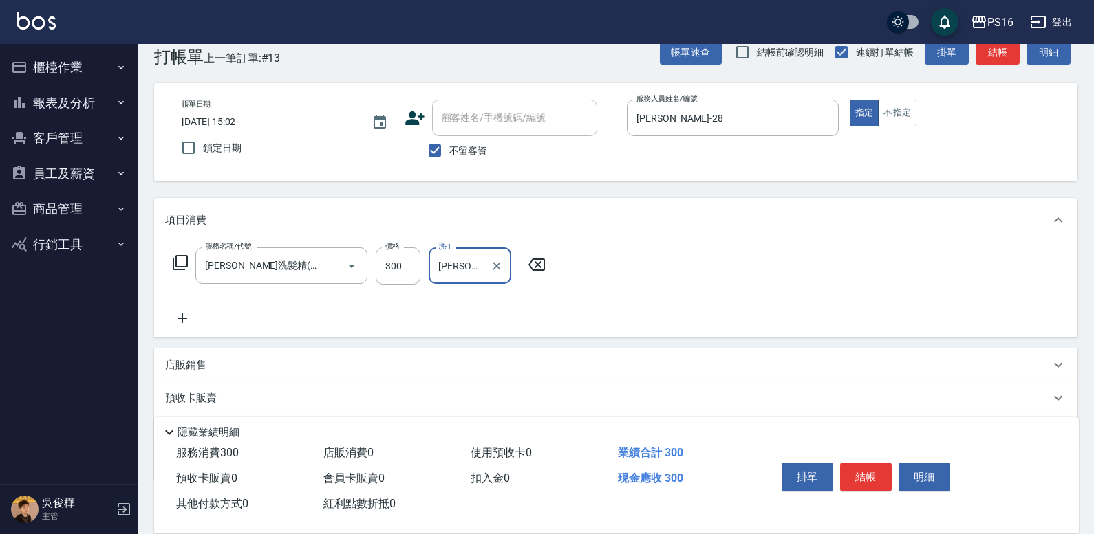
type input "[PERSON_NAME]-28"
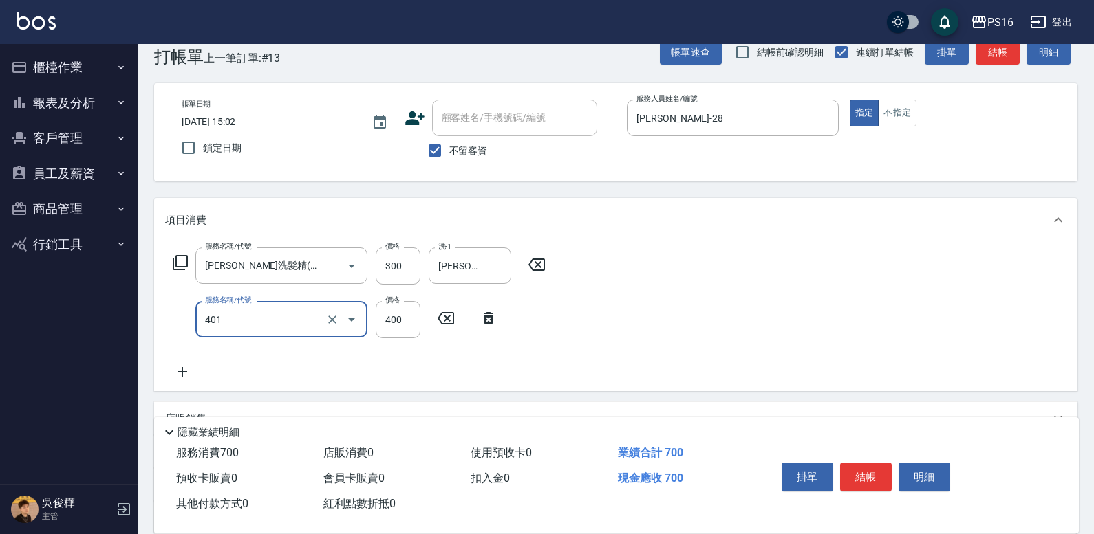
type input "剪髮(401)"
type input "250"
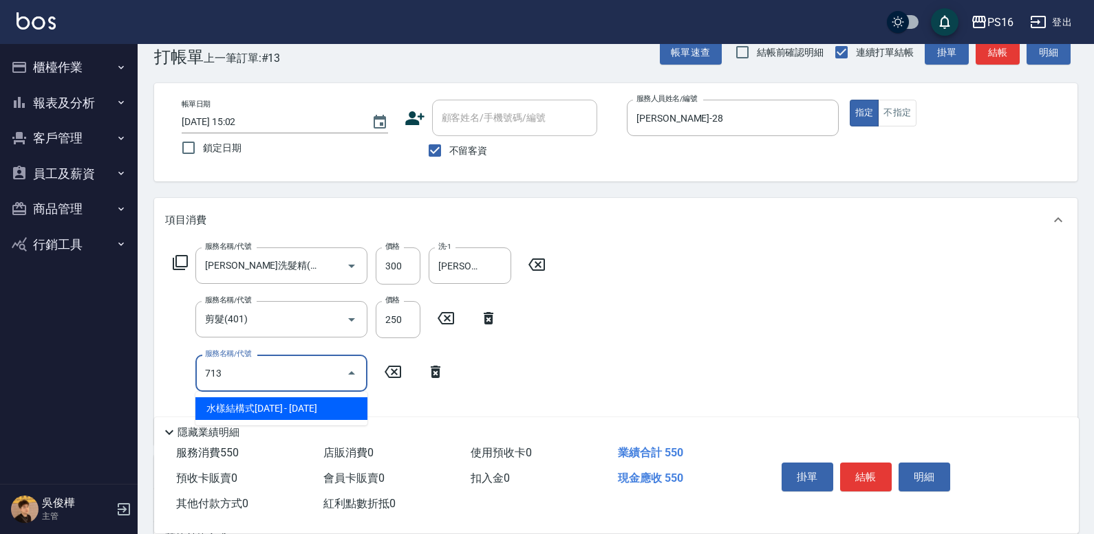
type input "水樣結構式1200(713)"
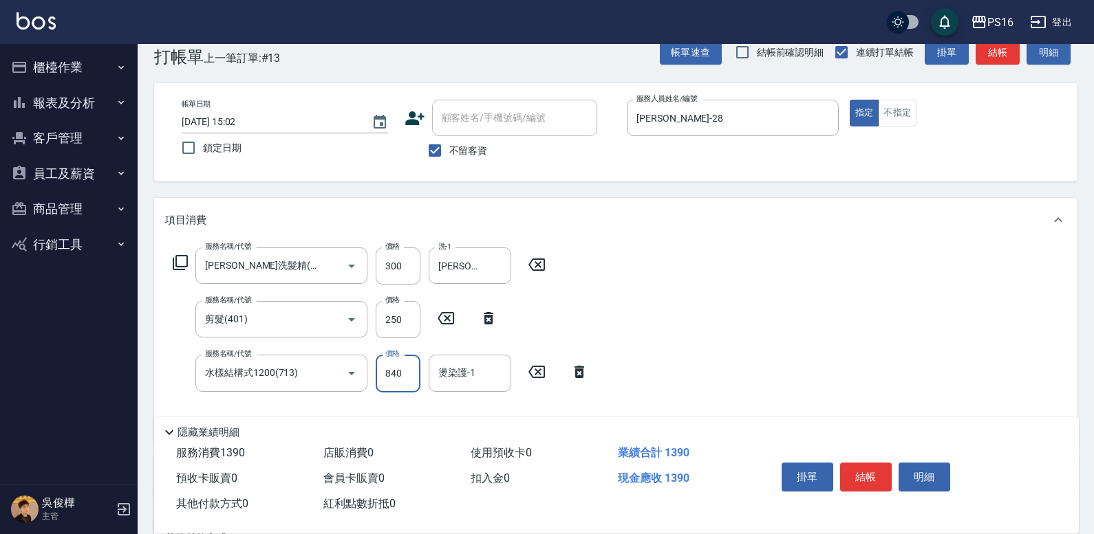
type input "840"
type input "29"
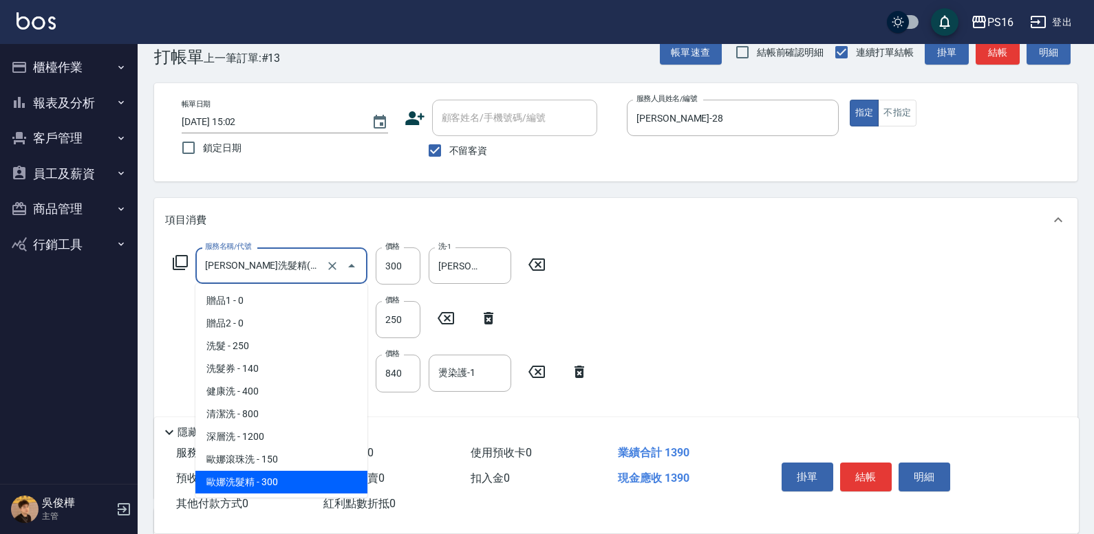
click at [318, 271] on input "[PERSON_NAME]洗髮精(210)" at bounding box center [262, 266] width 121 height 24
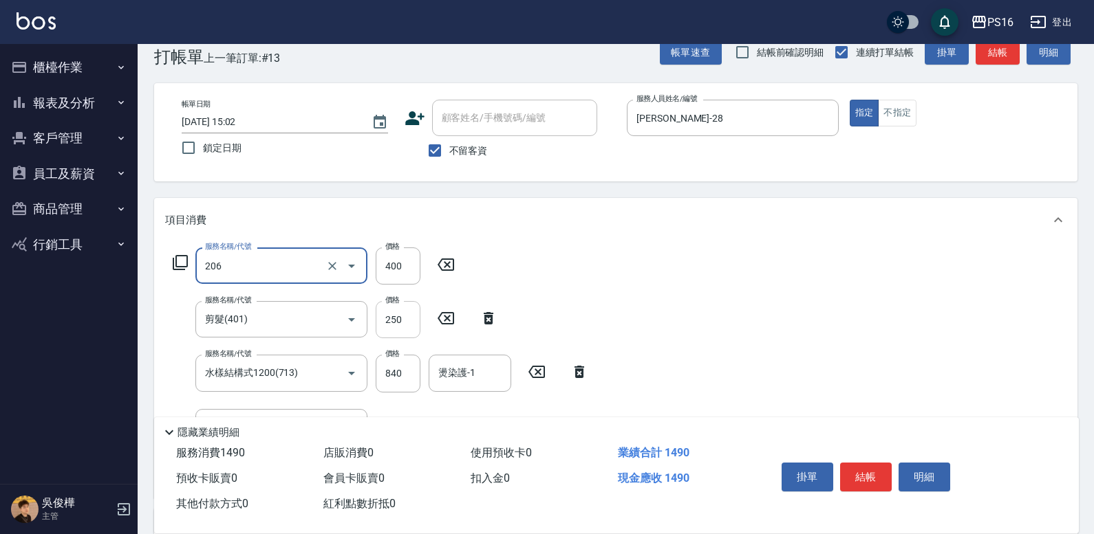
type input "健康洗(206)"
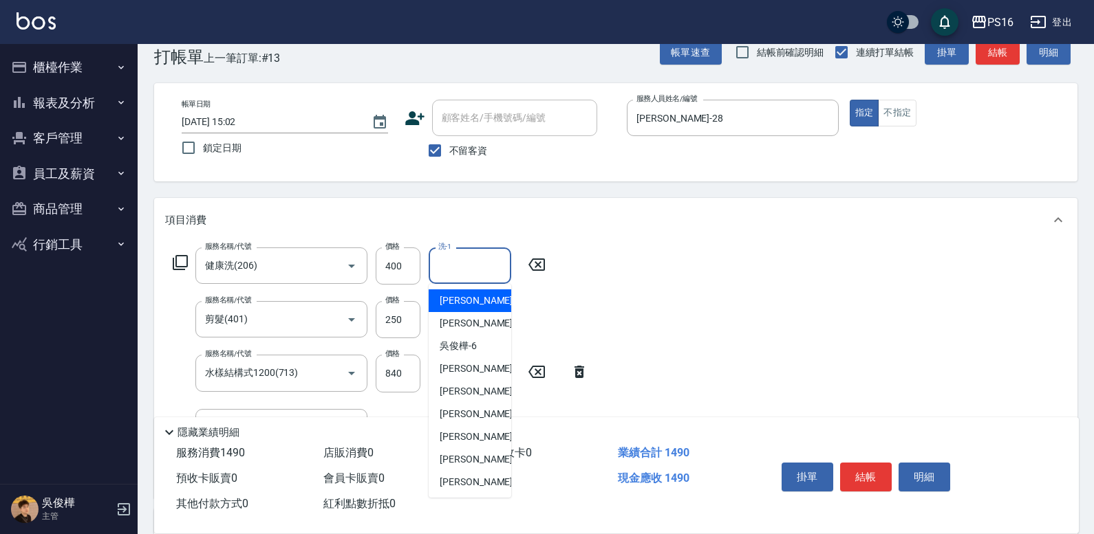
drag, startPoint x: 487, startPoint y: 263, endPoint x: 519, endPoint y: 252, distance: 33.5
click at [487, 263] on input "洗-1" at bounding box center [470, 266] width 70 height 24
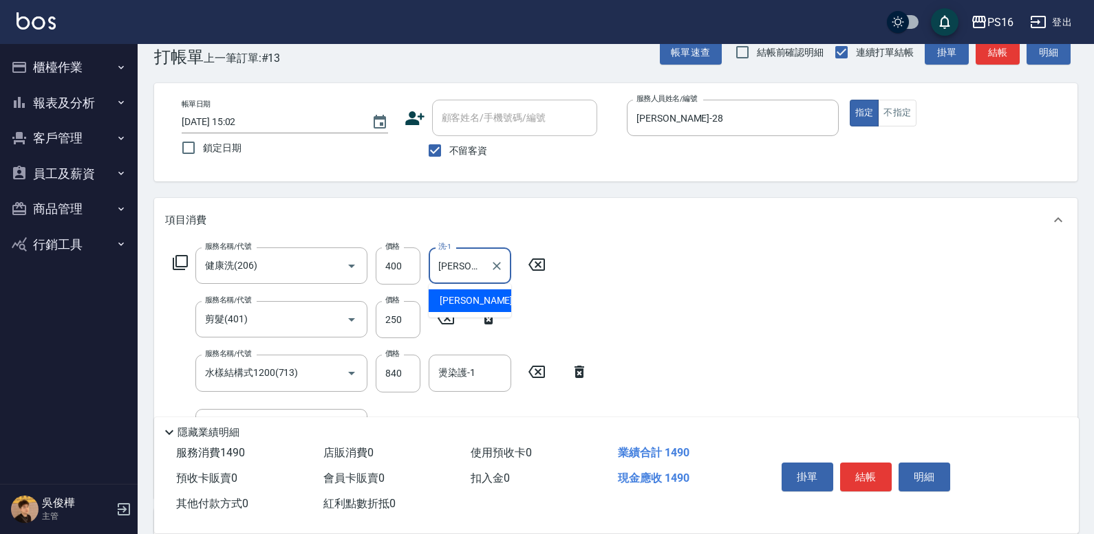
type input "[PERSON_NAME]-28"
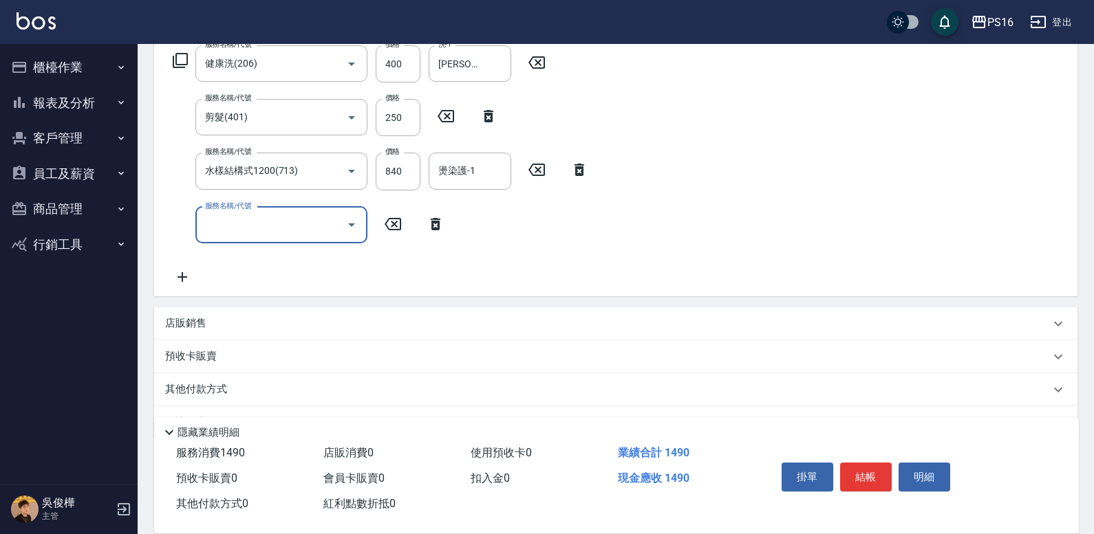
scroll to position [235, 0]
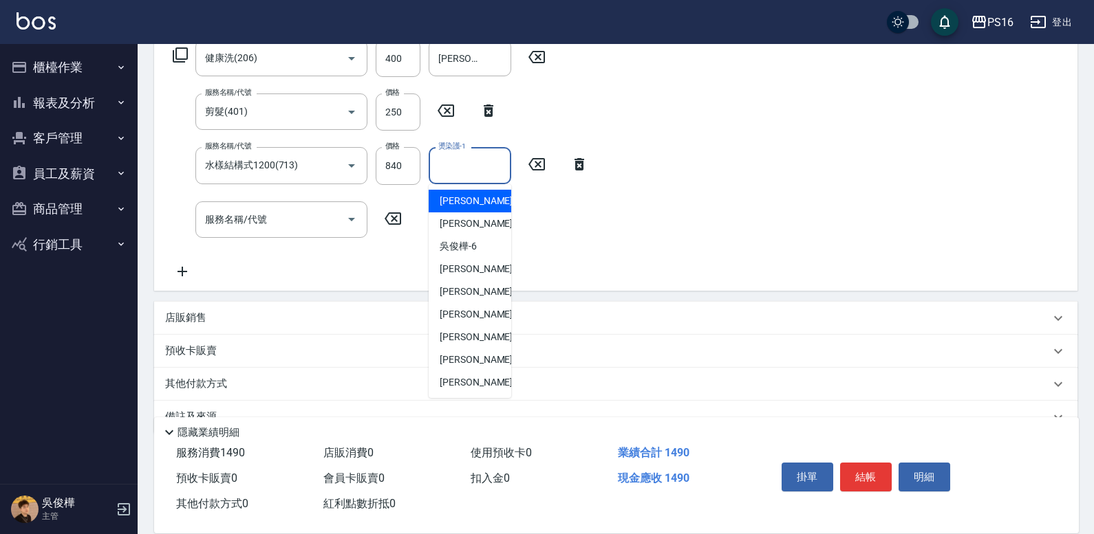
click at [462, 167] on input "燙染護-1" at bounding box center [470, 165] width 70 height 24
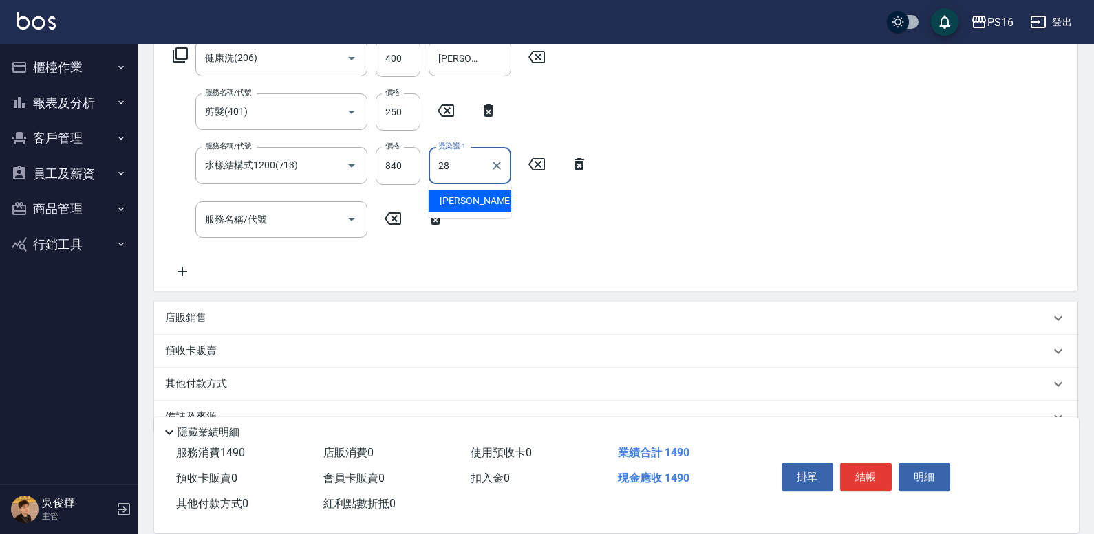
type input "[PERSON_NAME]-28"
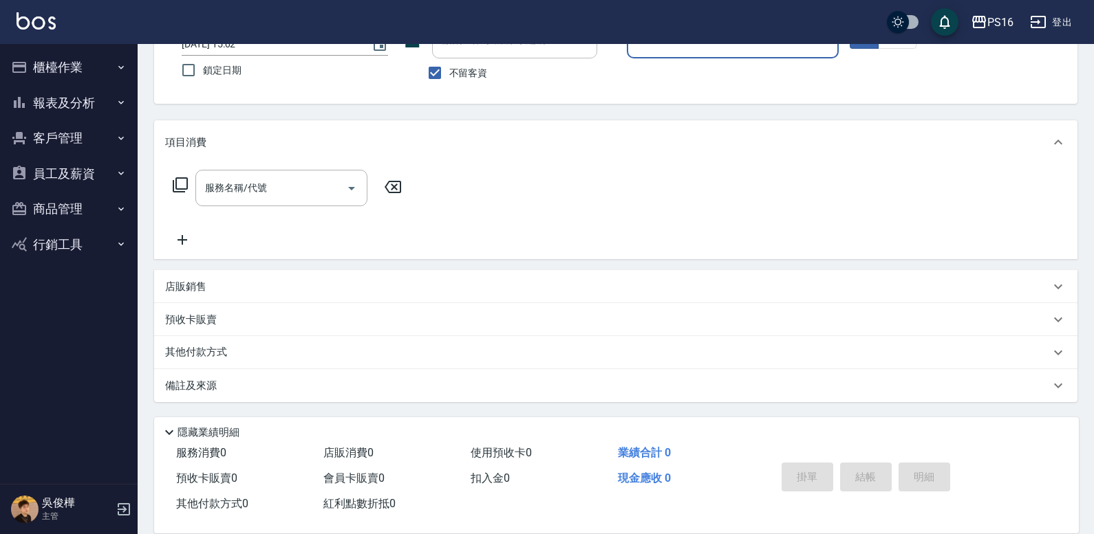
scroll to position [35, 0]
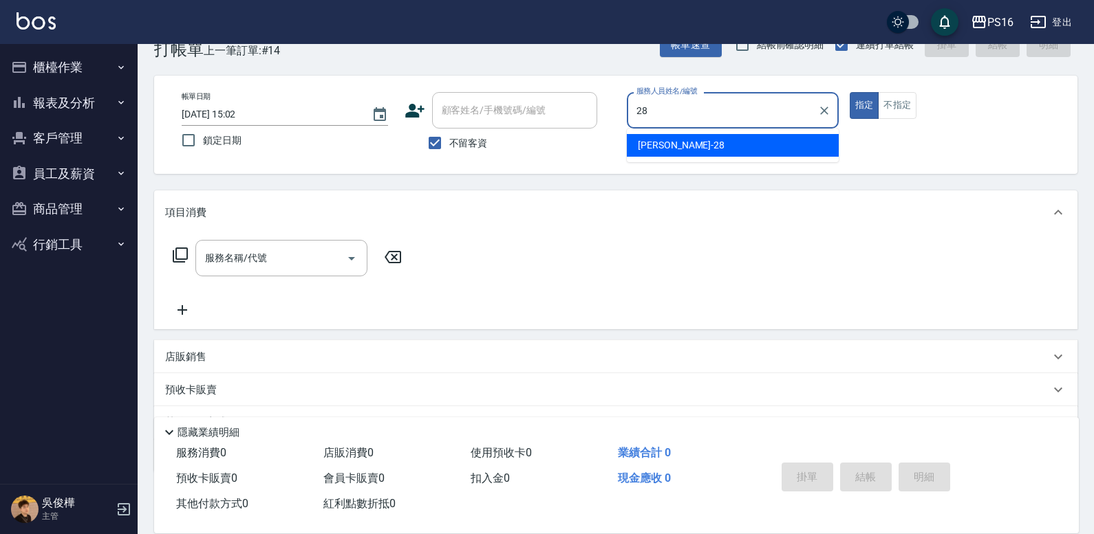
type input "[PERSON_NAME]-28"
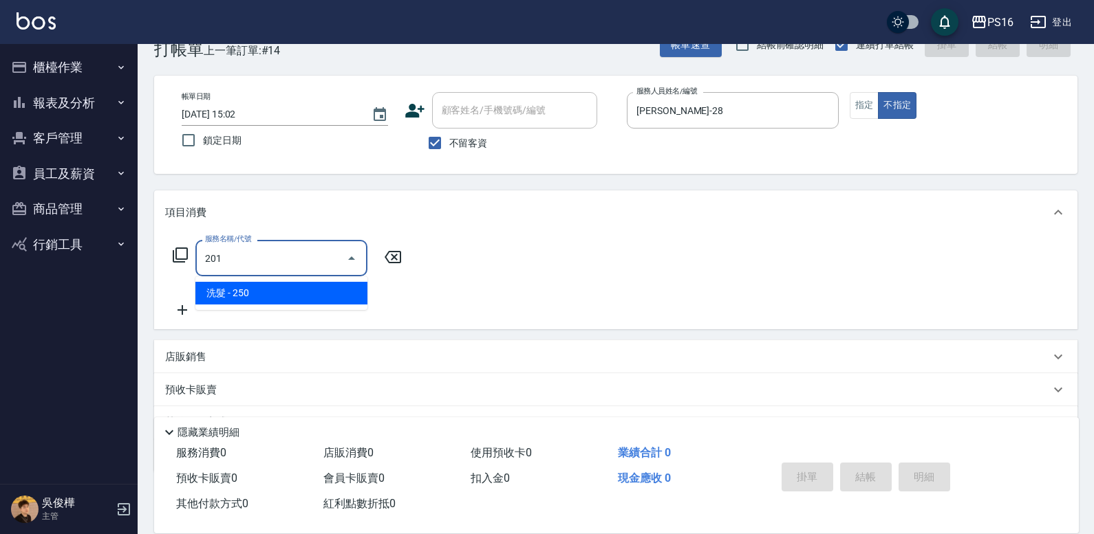
type input "洗髮(201)"
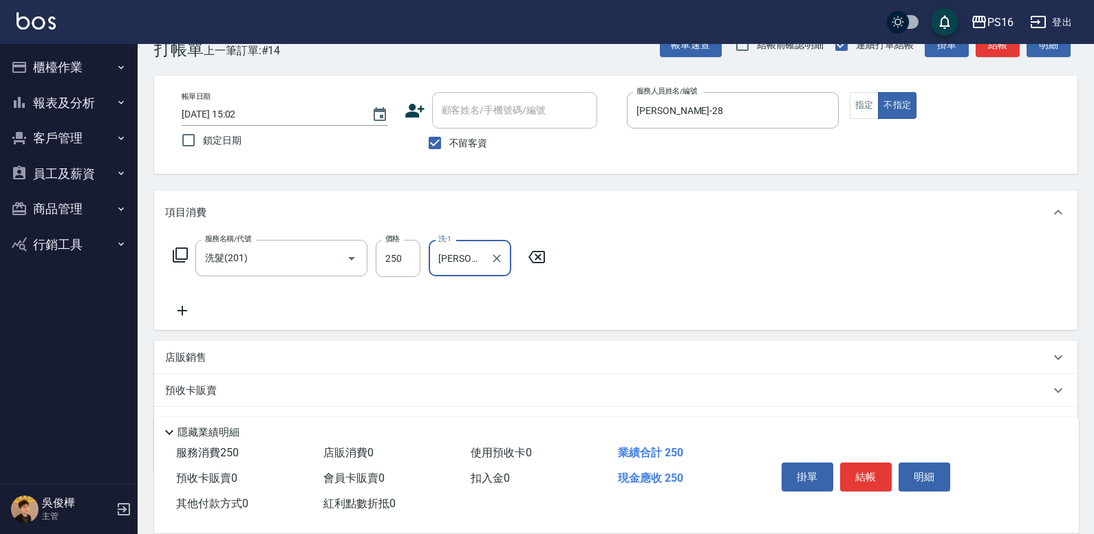
type input "[PERSON_NAME]-28"
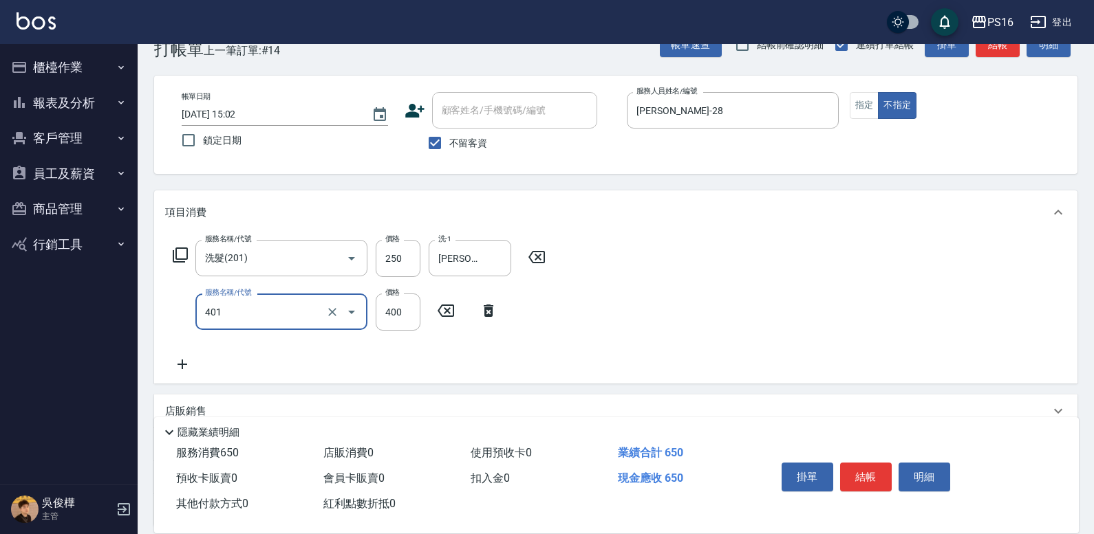
type input "剪髮(401)"
type input "200"
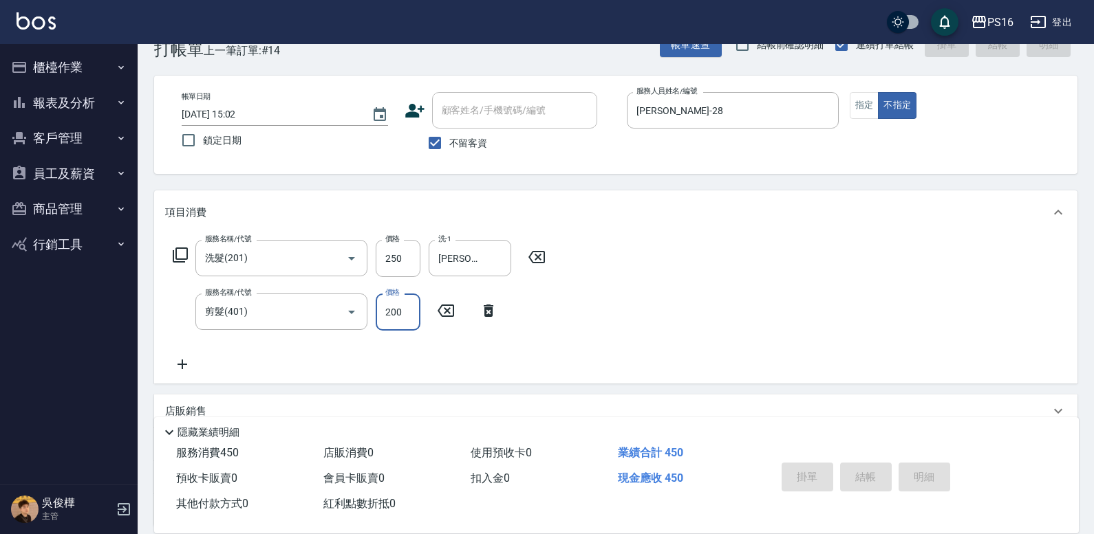
type input "[DATE] 15:03"
